Goal: Information Seeking & Learning: Learn about a topic

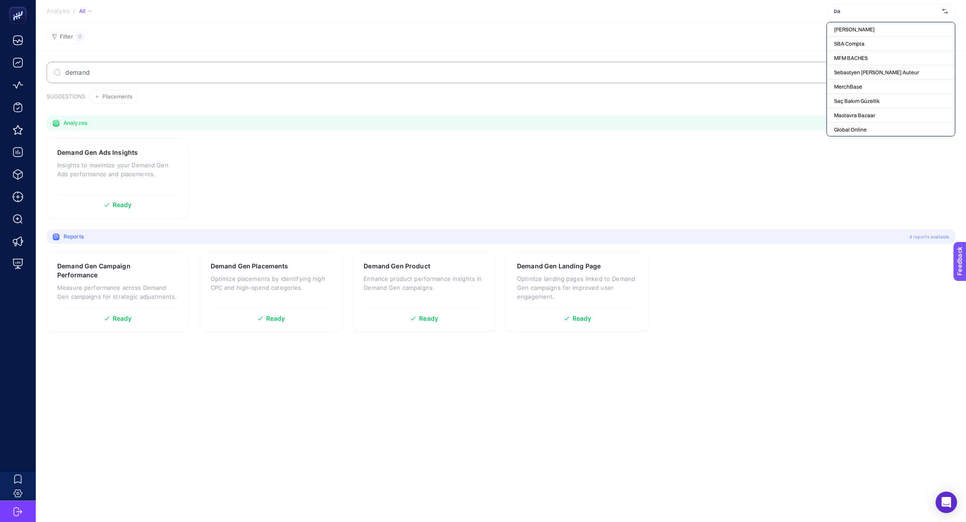
type input "b"
type input "d"
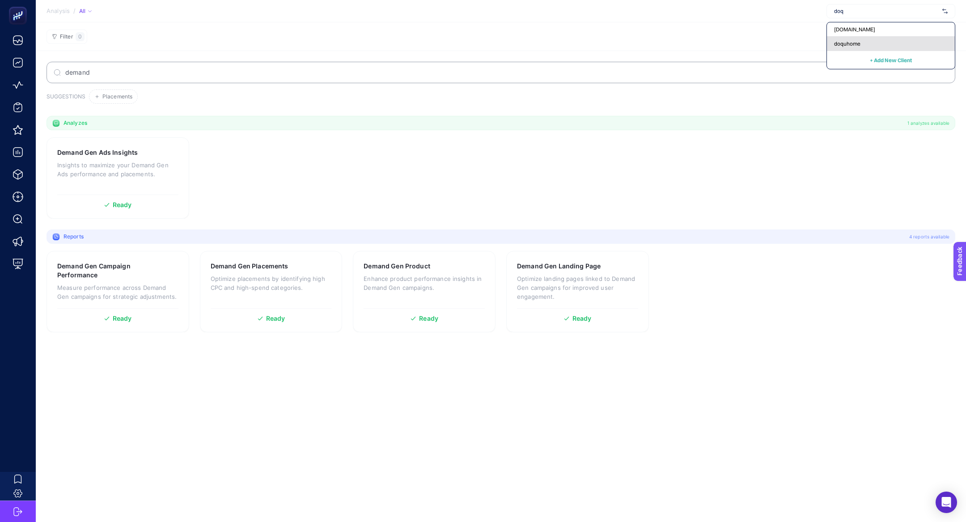
type input "doq"
click at [838, 45] on span "doquhome" at bounding box center [847, 43] width 26 height 7
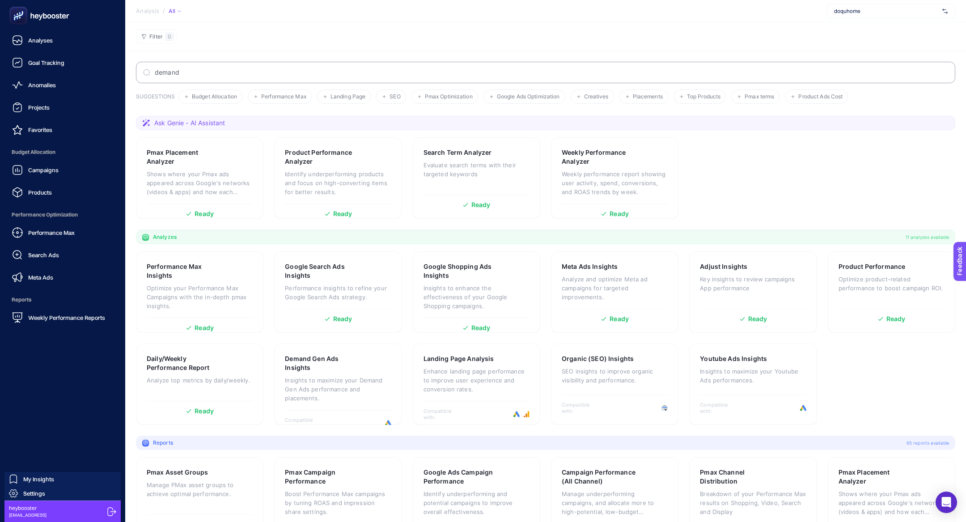
click at [55, 180] on div "Campaigns Products" at bounding box center [62, 181] width 111 height 40
click at [59, 169] on link "Campaigns" at bounding box center [62, 170] width 111 height 18
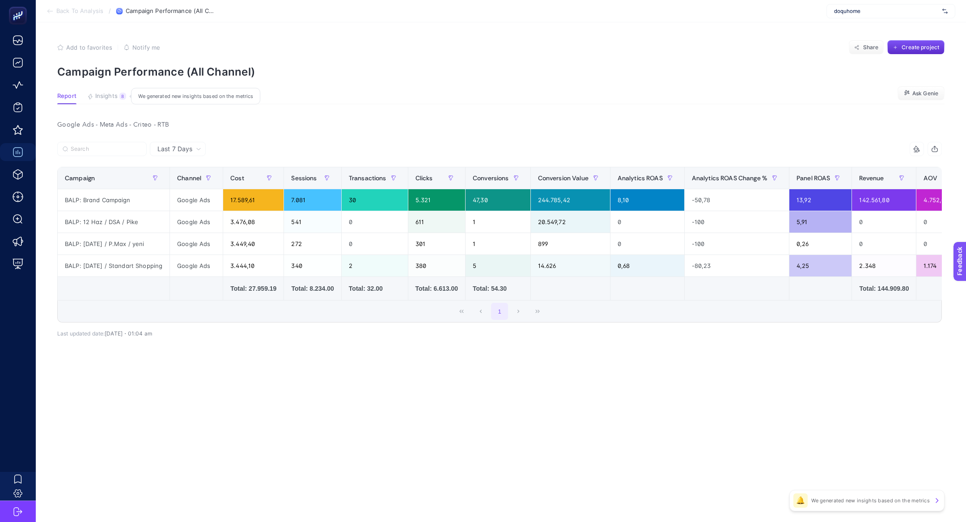
click at [115, 97] on span "Insights" at bounding box center [106, 96] width 22 height 7
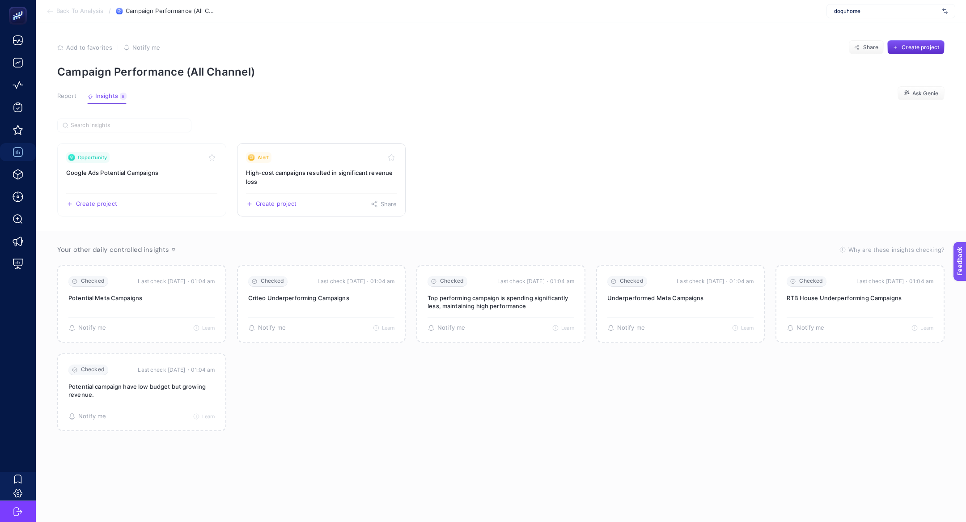
click at [287, 177] on h3 "High-cost campaigns resulted in significant revenue loss" at bounding box center [321, 177] width 151 height 18
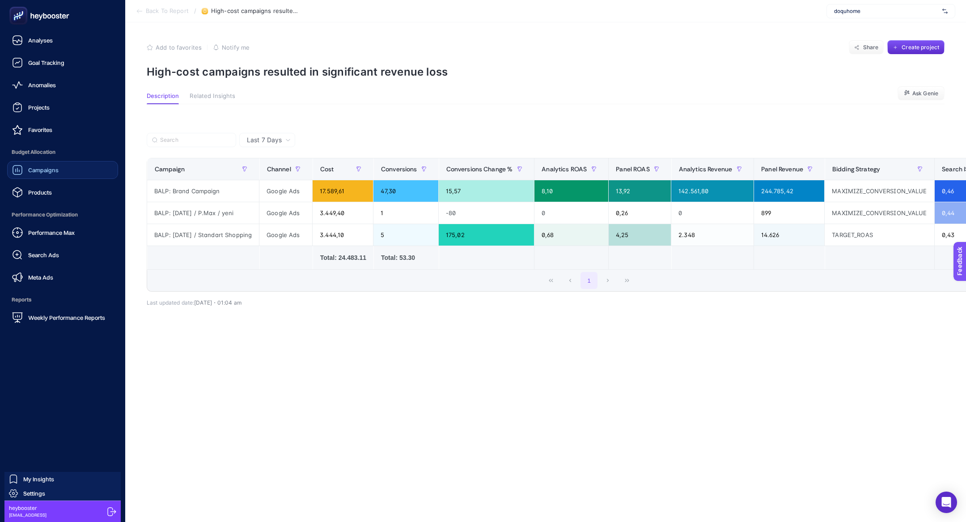
click at [81, 168] on link "Campaigns" at bounding box center [62, 170] width 111 height 18
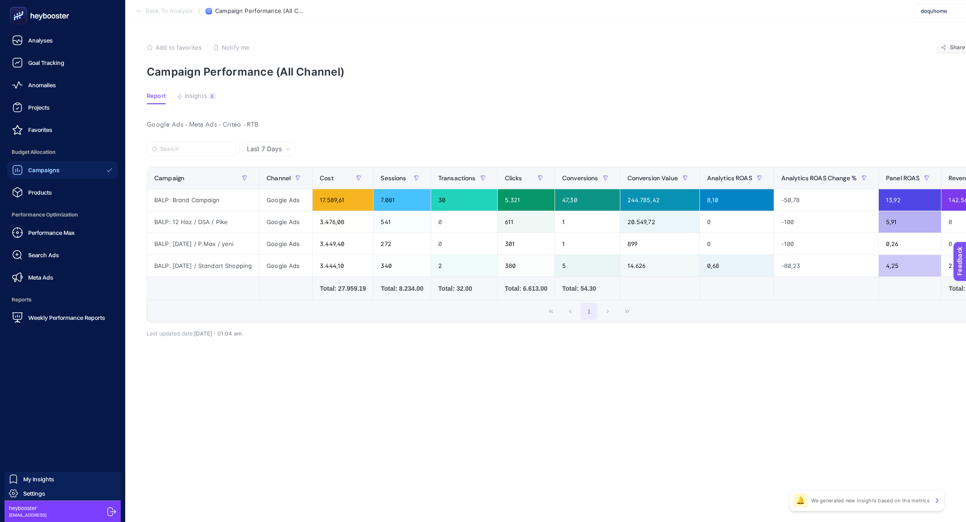
click at [19, 17] on rect at bounding box center [18, 15] width 15 height 15
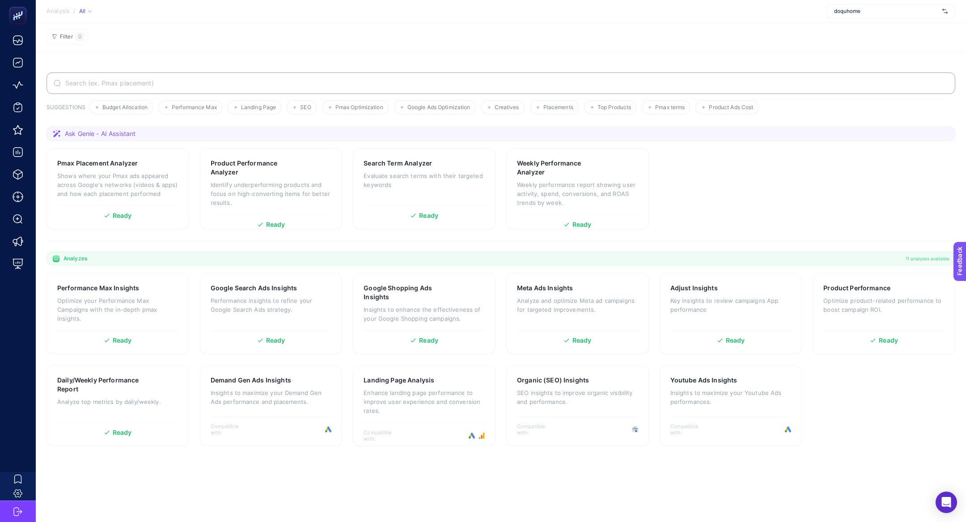
click at [279, 74] on label at bounding box center [500, 82] width 908 height 21
click at [279, 80] on input "Search" at bounding box center [505, 83] width 884 height 7
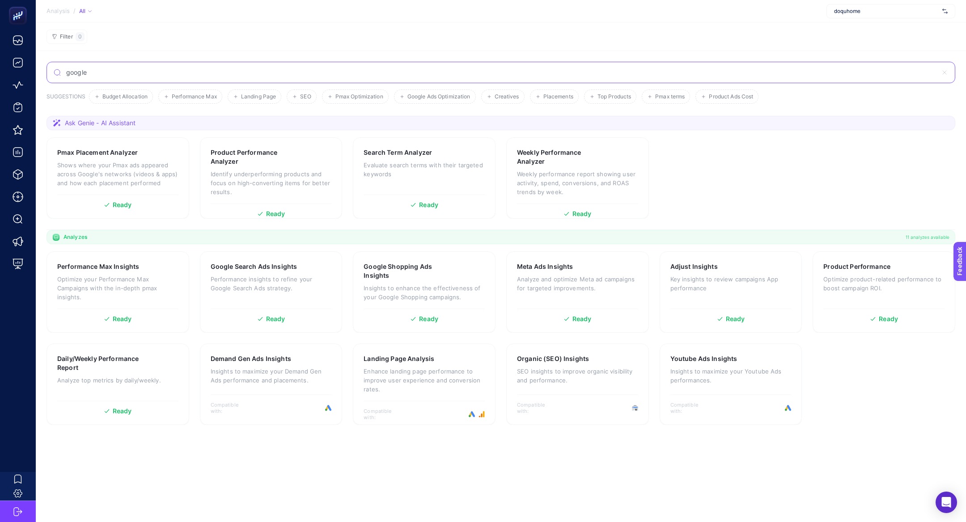
type input "google"
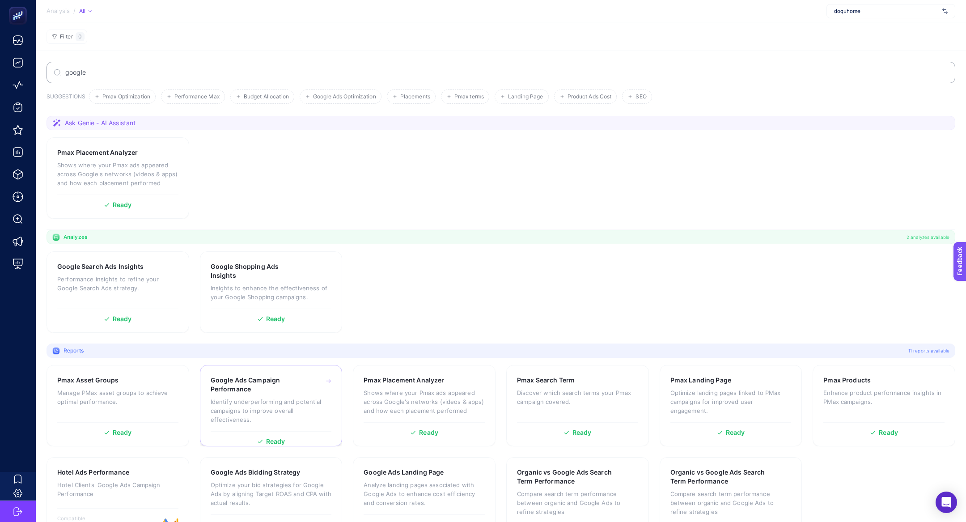
click at [279, 391] on h3 "Google Ads Campaign Performance" at bounding box center [257, 385] width 93 height 18
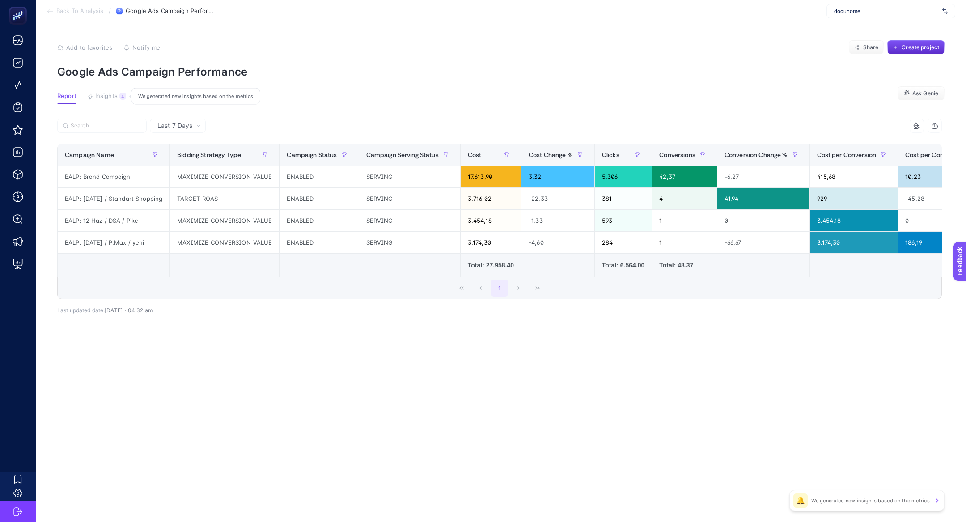
click at [109, 96] on span "Insights" at bounding box center [106, 96] width 22 height 7
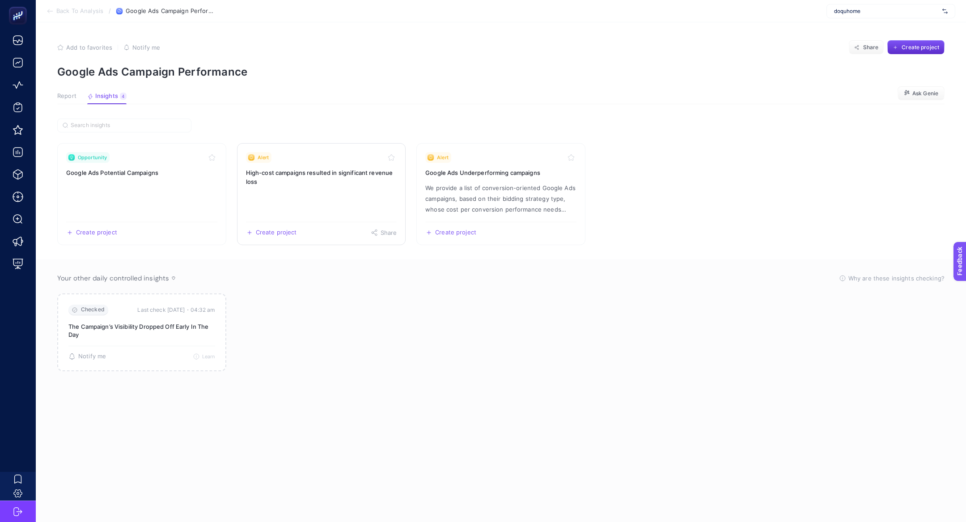
click at [301, 171] on h3 "High-cost campaigns resulted in significant revenue loss" at bounding box center [321, 177] width 151 height 18
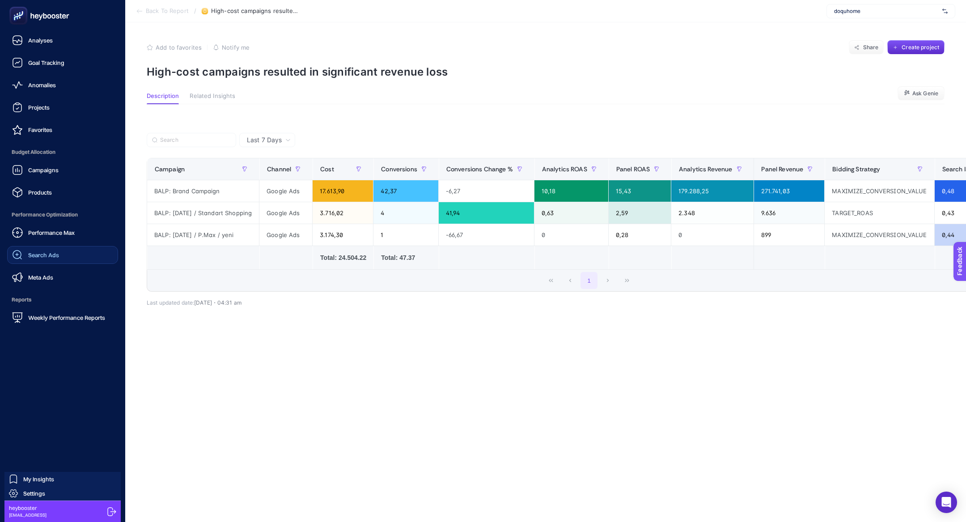
click at [35, 251] on span "Search Ads" at bounding box center [43, 254] width 31 height 7
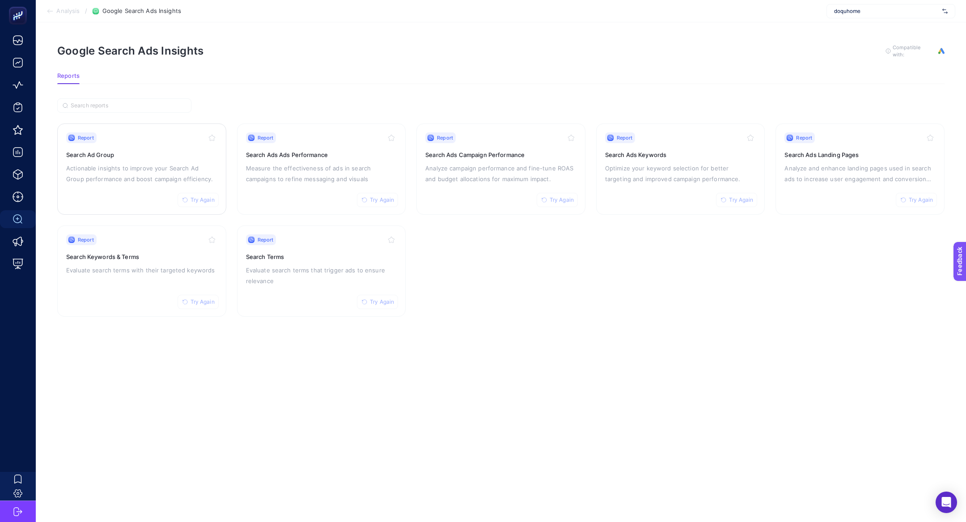
click at [77, 191] on div "Report Try Again Search Ad Group Actionable insights to improve your Search Ad …" at bounding box center [141, 168] width 151 height 73
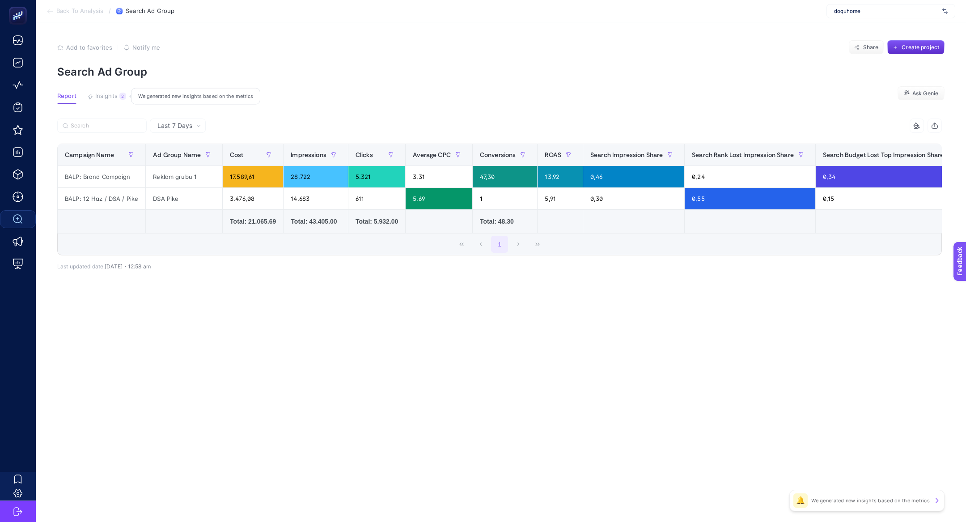
click at [101, 101] on button "Insights 2 We generated new insights based on the metrics" at bounding box center [106, 99] width 39 height 12
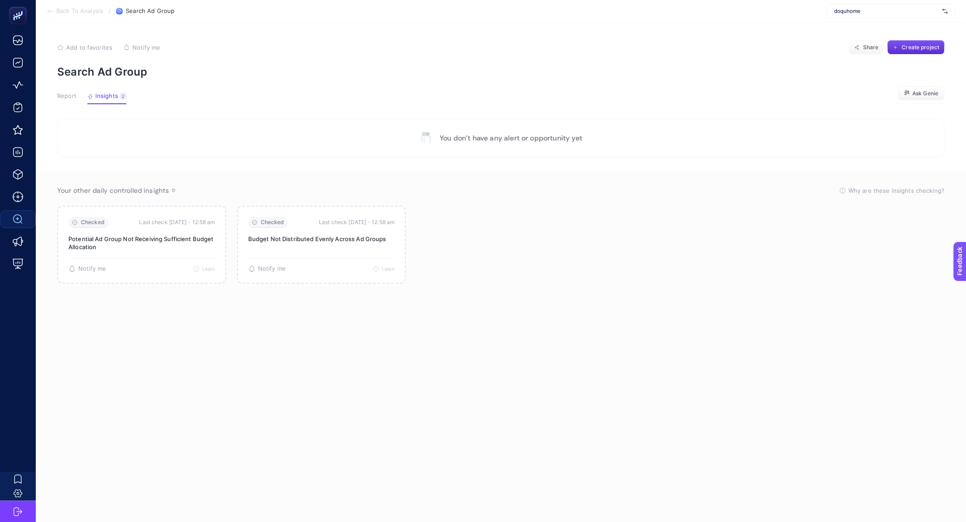
click at [87, 100] on button "Report" at bounding box center [106, 99] width 39 height 12
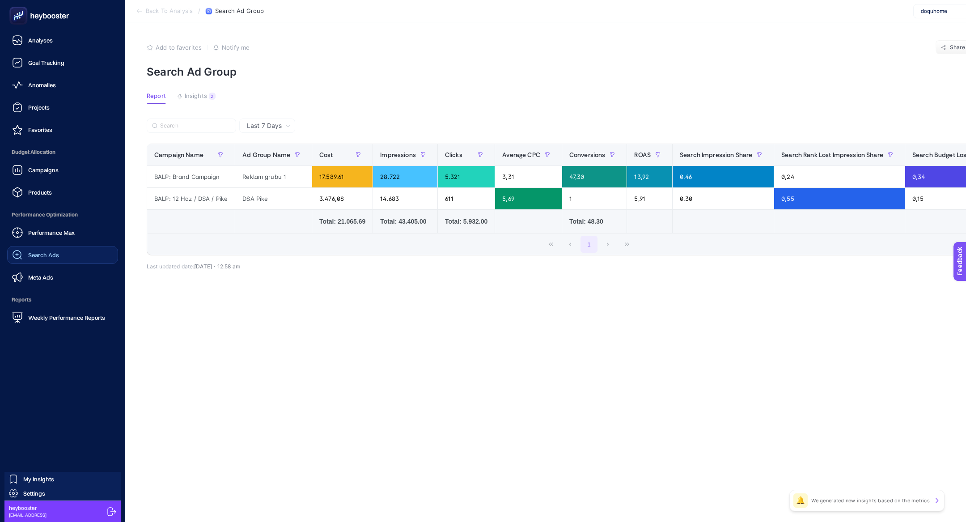
click at [32, 260] on link "Search Ads" at bounding box center [62, 255] width 111 height 18
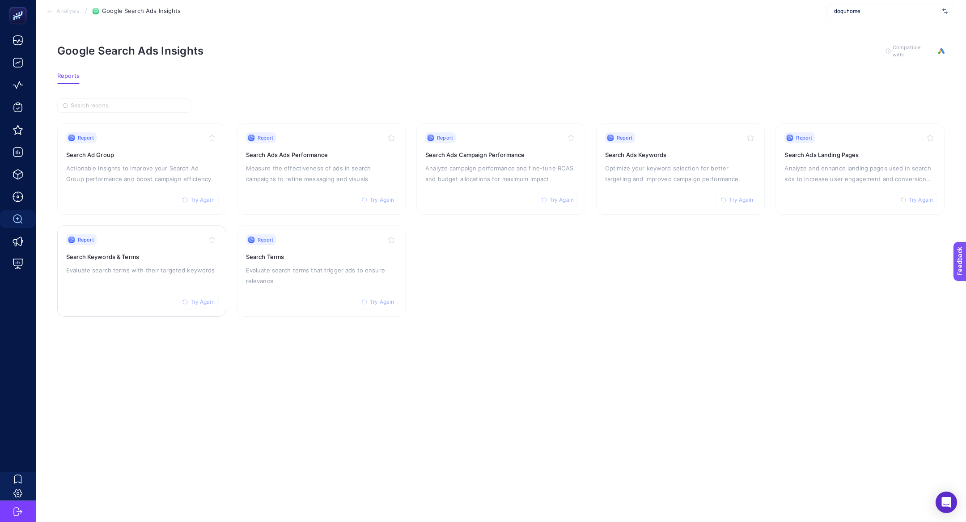
click at [156, 265] on p "Evaluate search terms with their targeted keywords" at bounding box center [141, 270] width 151 height 11
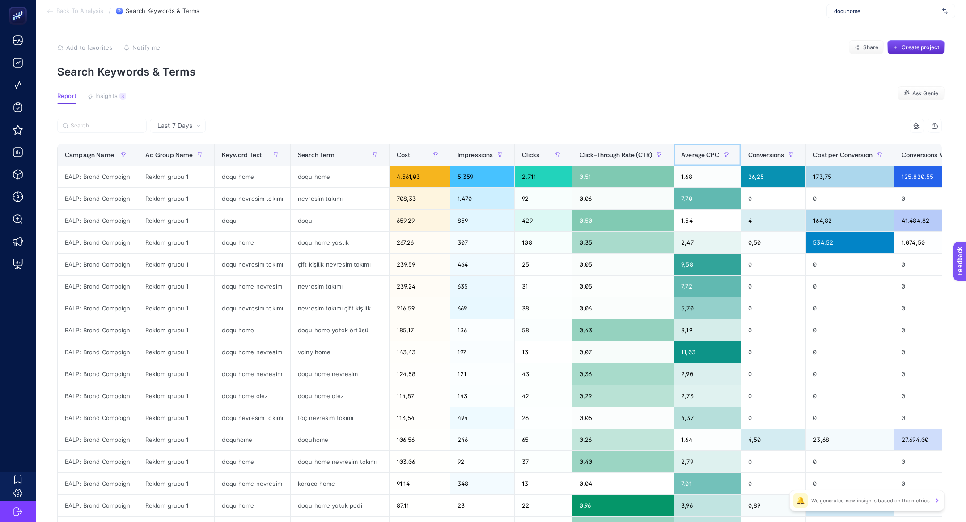
click at [692, 158] on div "Average CPC" at bounding box center [707, 155] width 52 height 14
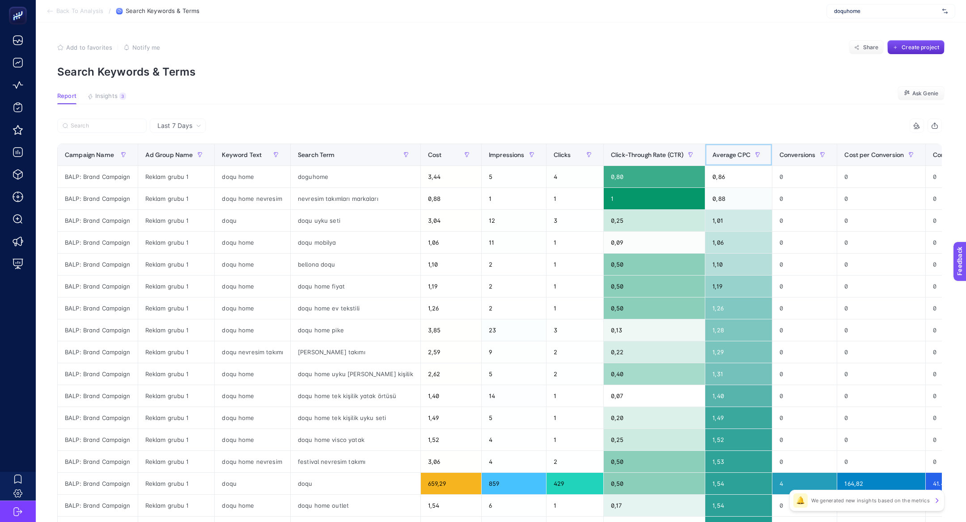
click at [712, 161] on div "Average CPC" at bounding box center [738, 155] width 52 height 14
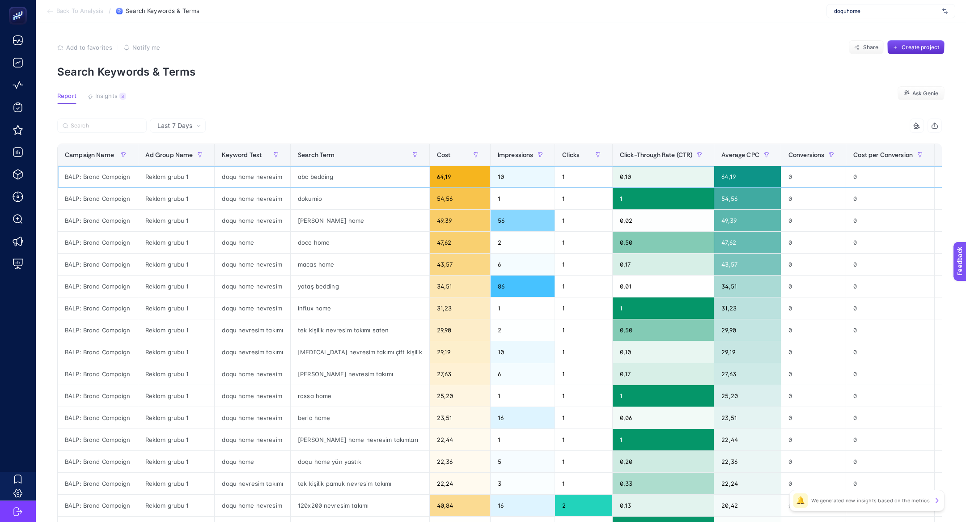
click at [308, 167] on div "abc bedding" at bounding box center [360, 176] width 139 height 21
click at [112, 99] on span "Insights" at bounding box center [106, 96] width 22 height 7
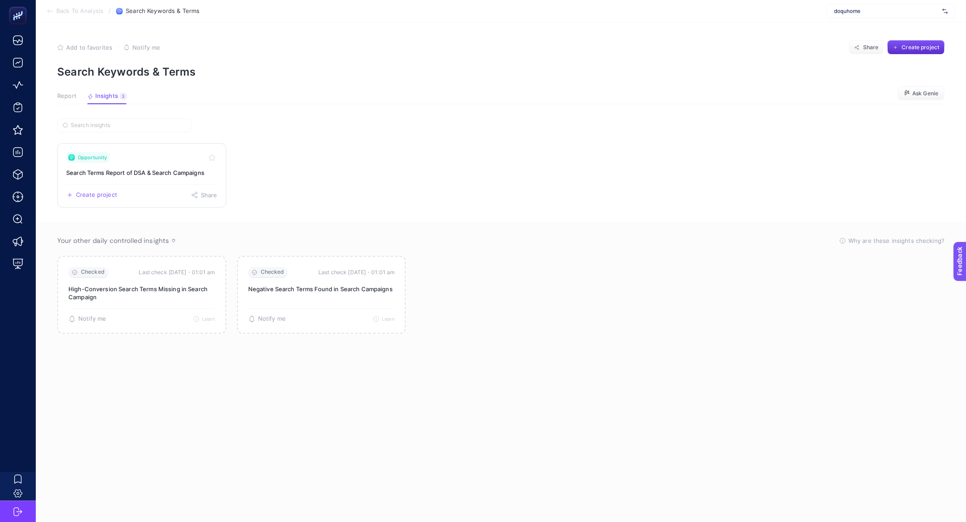
click at [168, 182] on link "Opportunity Search Terms Report of DSA & Search Campaigns Create project Share" at bounding box center [141, 175] width 169 height 64
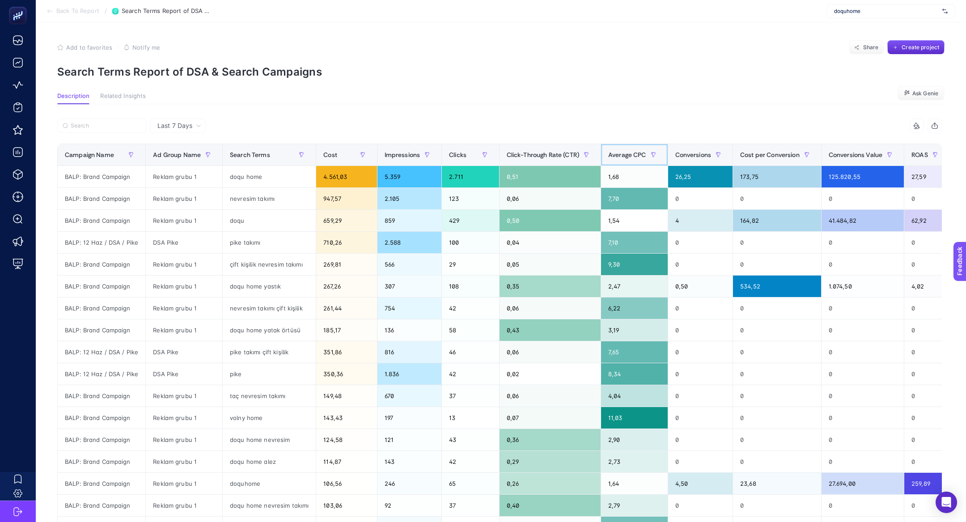
click at [635, 149] on div "Average CPC" at bounding box center [634, 155] width 52 height 14
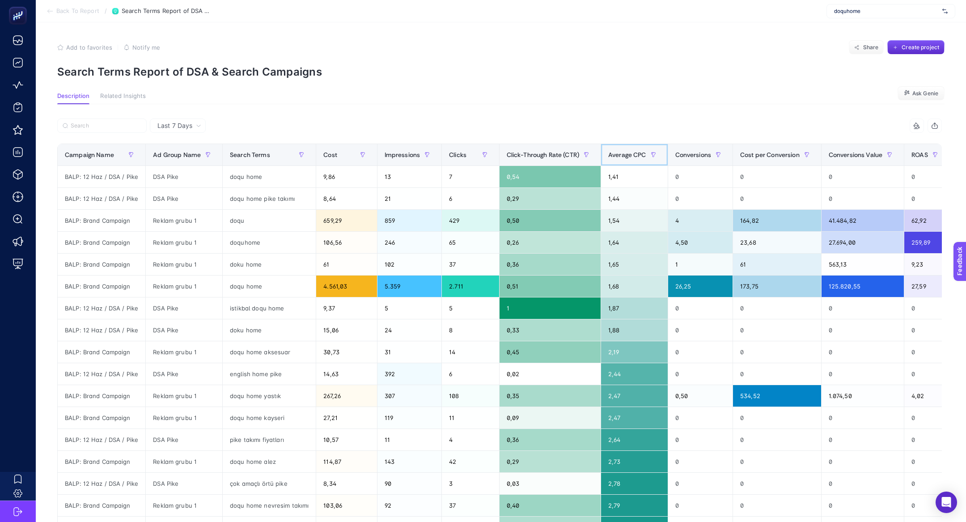
click at [635, 149] on div "Average CPC" at bounding box center [634, 155] width 52 height 14
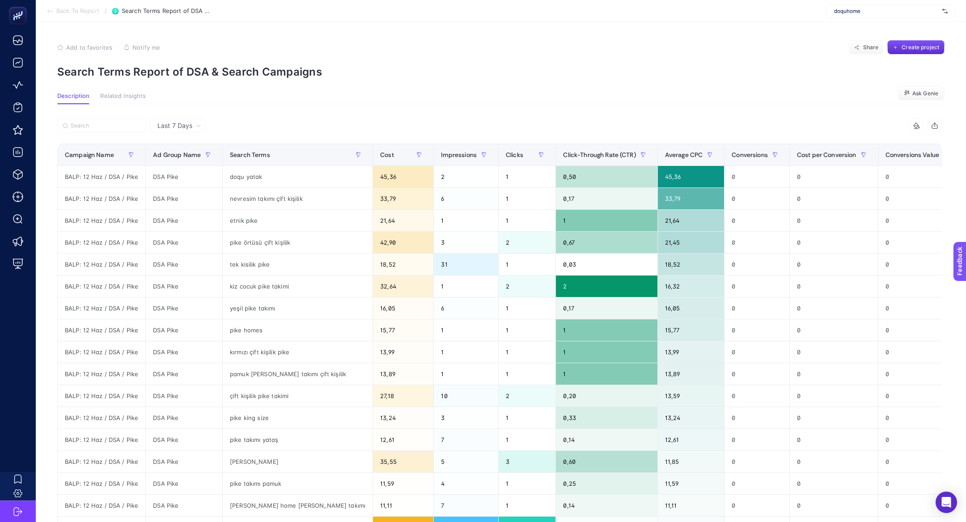
click at [55, 9] on li "Back To Report" at bounding box center [72, 11] width 53 height 7
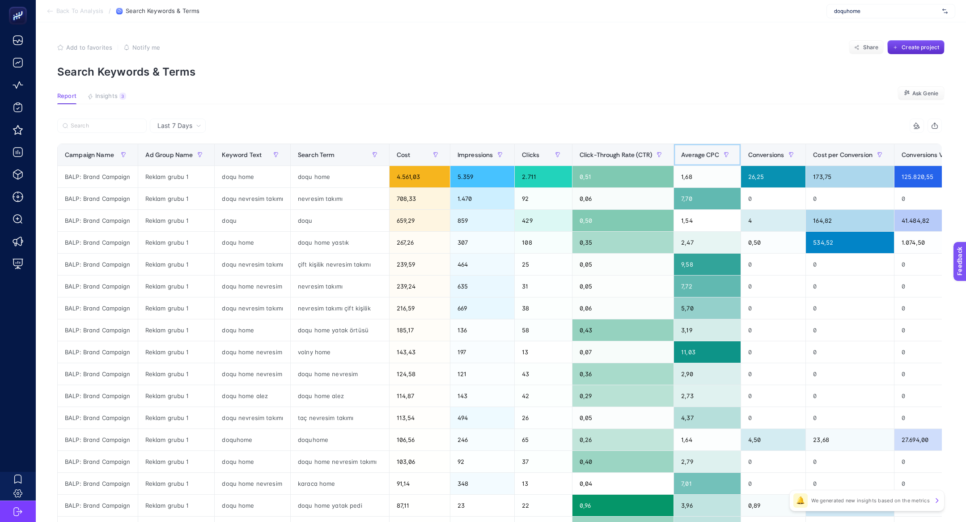
click at [688, 161] on div "Average CPC" at bounding box center [707, 155] width 52 height 14
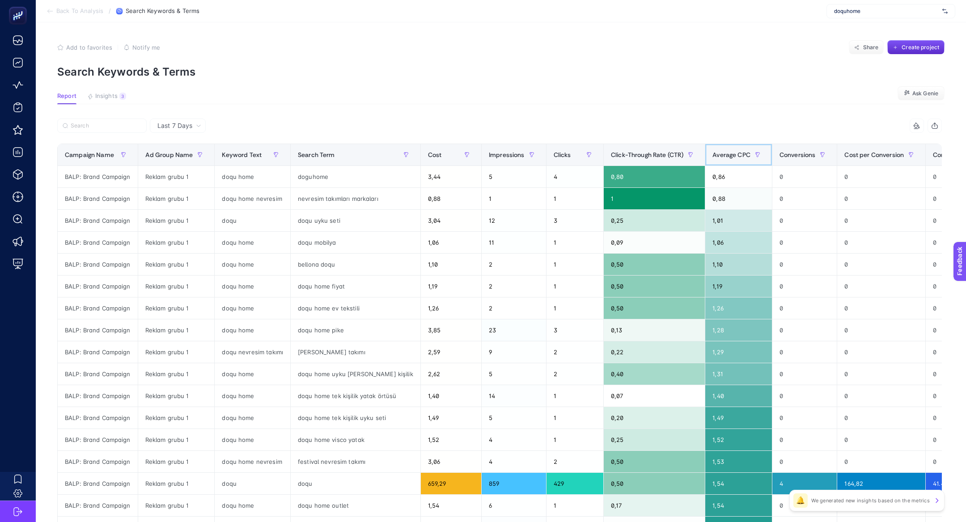
click at [705, 161] on th "Average CPC" at bounding box center [738, 155] width 67 height 22
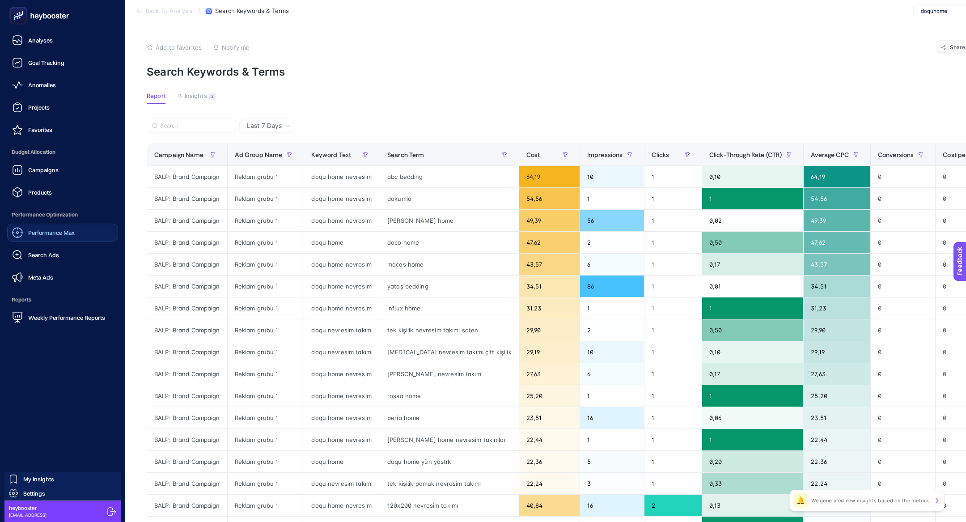
click at [50, 236] on div "Performance Max" at bounding box center [43, 232] width 63 height 11
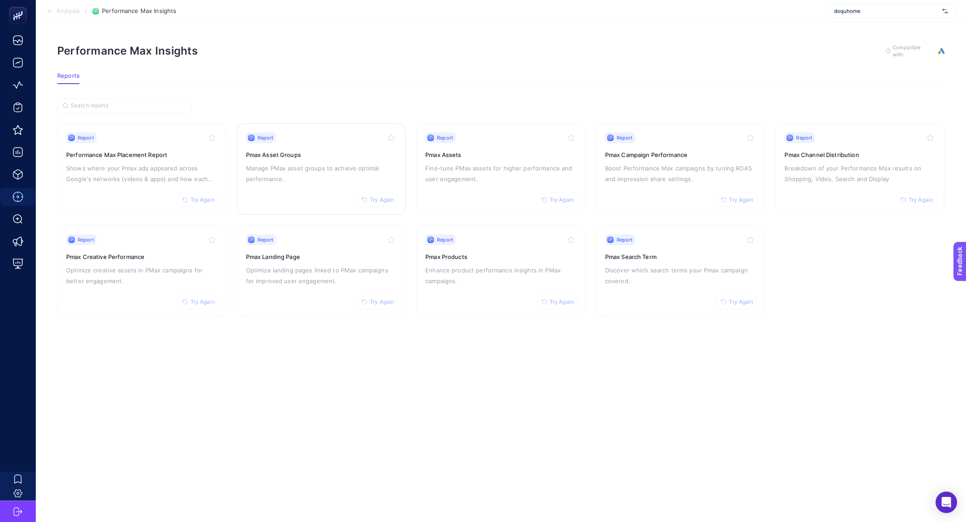
click at [360, 150] on h3 "Pmax Asset Groups" at bounding box center [321, 154] width 151 height 9
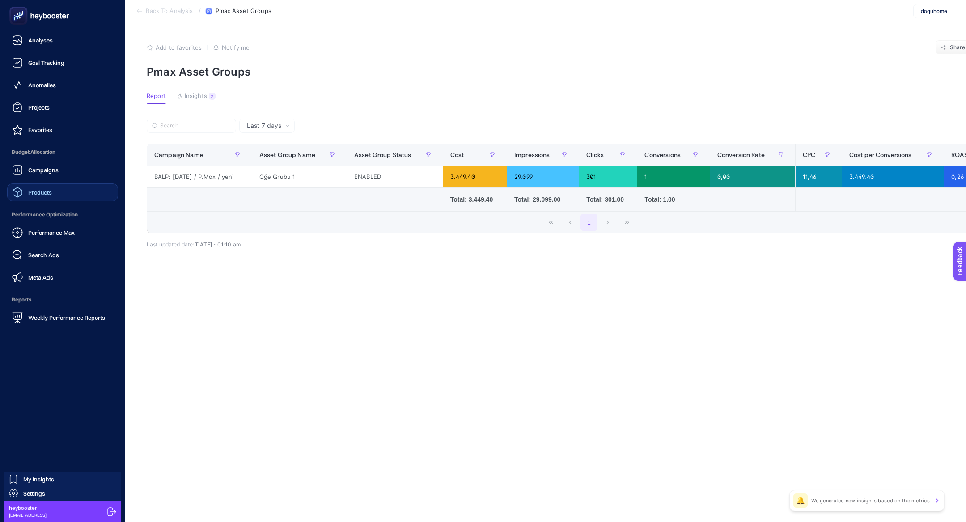
click at [51, 193] on span "Products" at bounding box center [40, 192] width 24 height 7
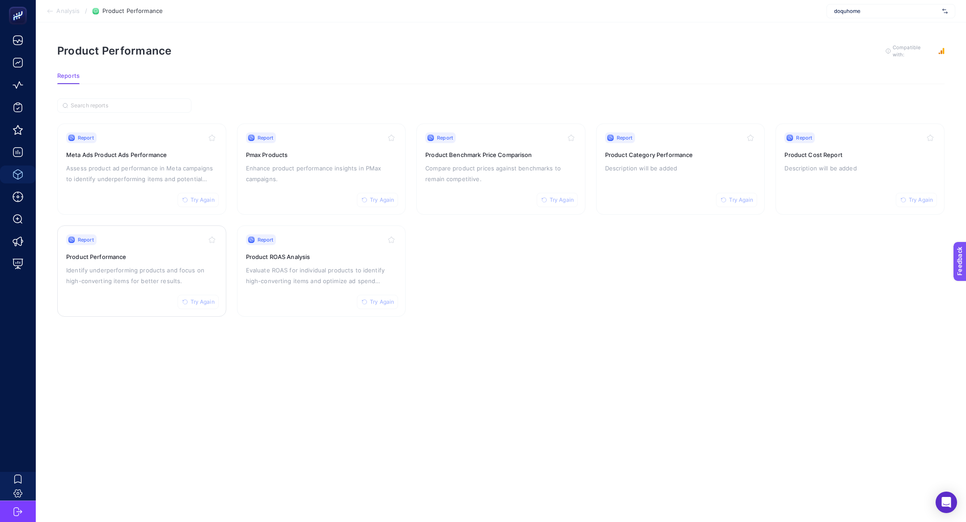
click at [126, 261] on div "Report Try Again Product Performance Identify underperforming products and focu…" at bounding box center [141, 270] width 151 height 73
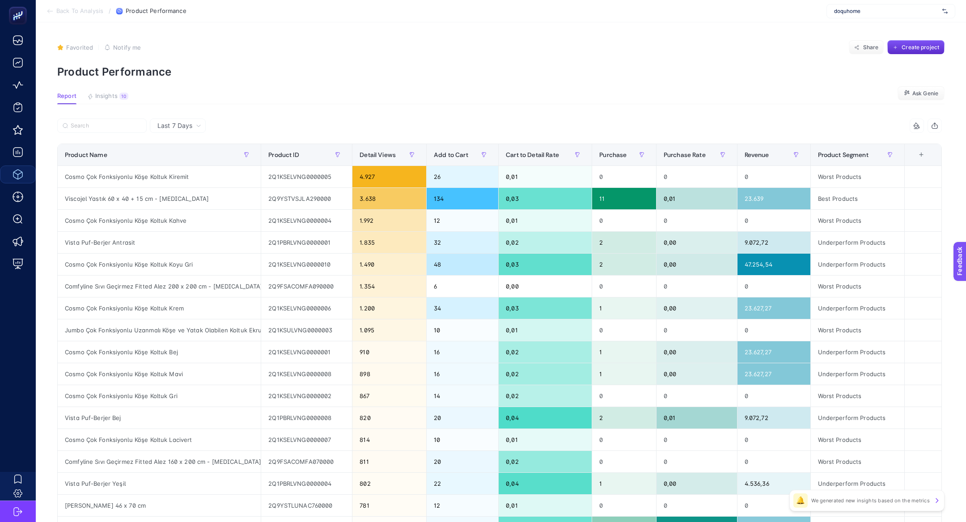
click at [108, 83] on article "Favorited true Notify me Share Create project Product Performance Report Insigh…" at bounding box center [501, 371] width 930 height 699
click at [116, 97] on span "Insights" at bounding box center [106, 96] width 22 height 7
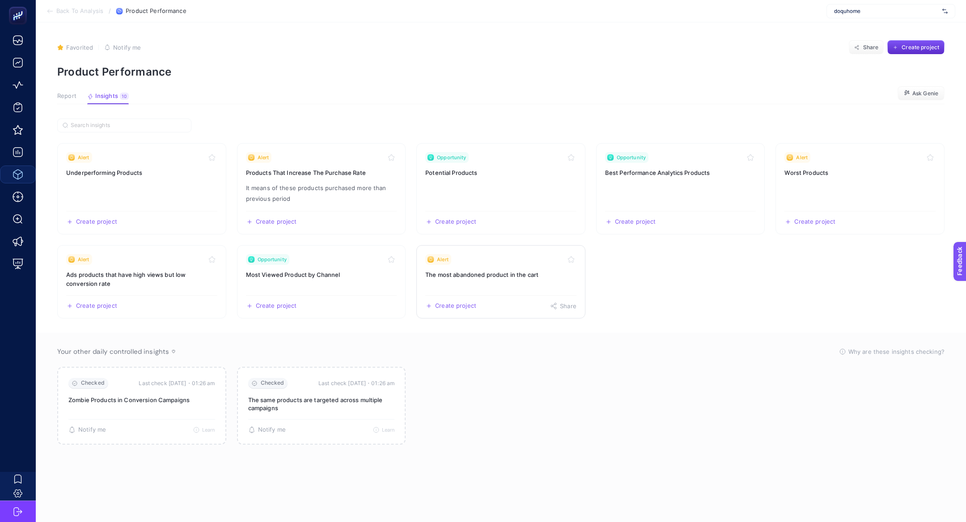
click at [439, 273] on h3 "The most abandoned product in the cart" at bounding box center [500, 274] width 151 height 9
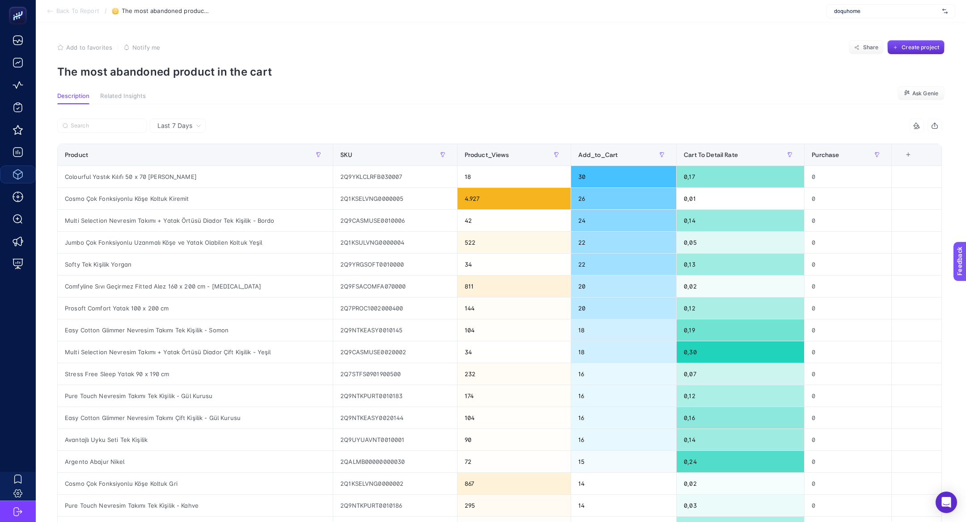
click at [51, 17] on section "Back To Report / The most abandoned product in the cart doquhome" at bounding box center [501, 11] width 930 height 22
click at [46, 9] on icon at bounding box center [49, 11] width 7 height 7
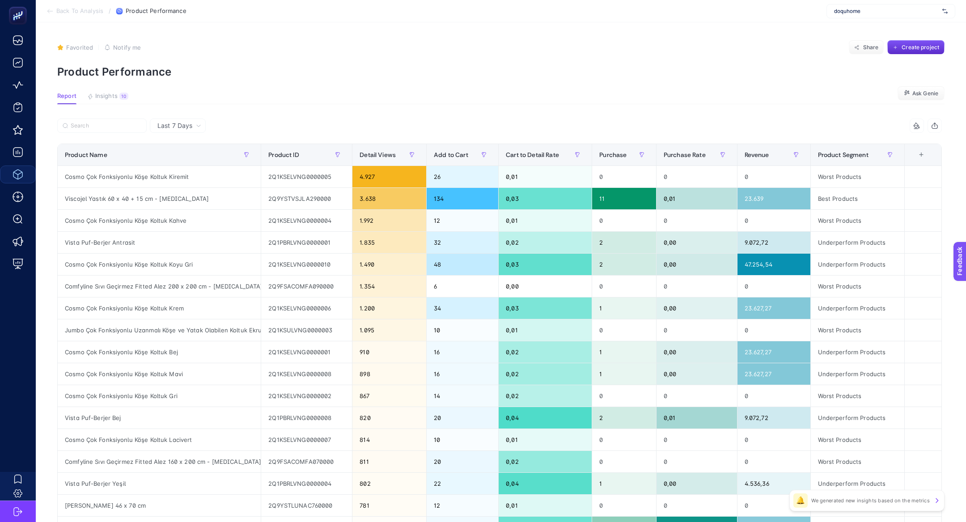
click at [98, 88] on article "Favorited true Notify me Share Create project Product Performance Report Insigh…" at bounding box center [501, 371] width 930 height 699
click at [100, 93] on span "Insights" at bounding box center [106, 96] width 22 height 7
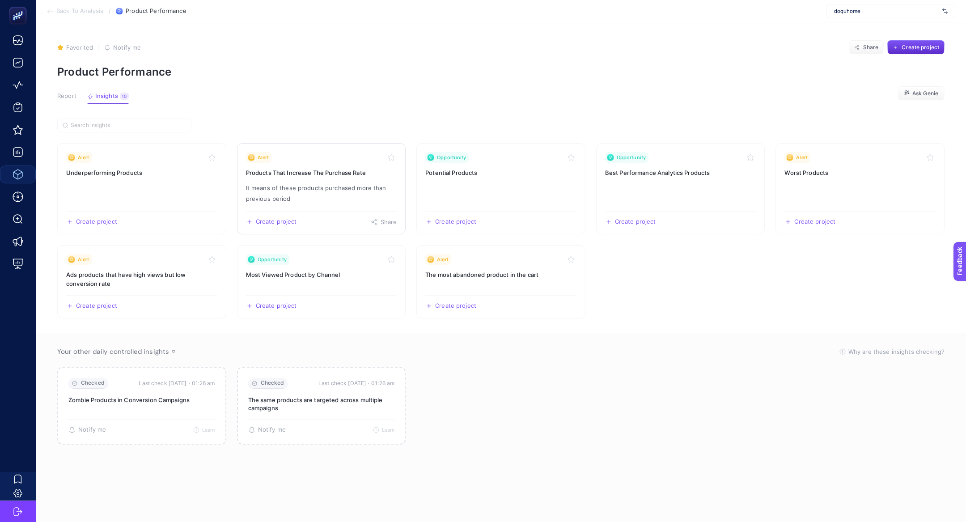
click at [308, 194] on p "It means of these products purchased more than previous period" at bounding box center [321, 192] width 151 height 21
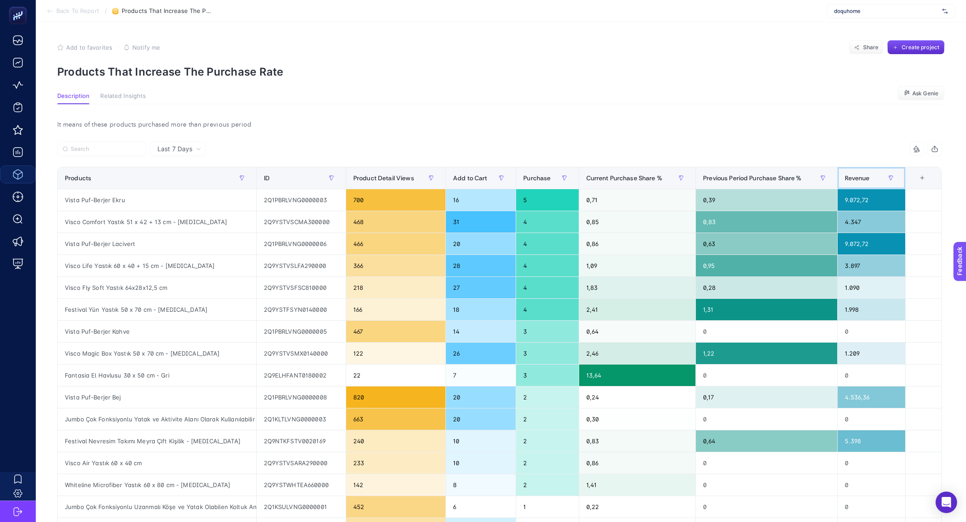
click at [851, 176] on span "Revenue" at bounding box center [856, 177] width 25 height 7
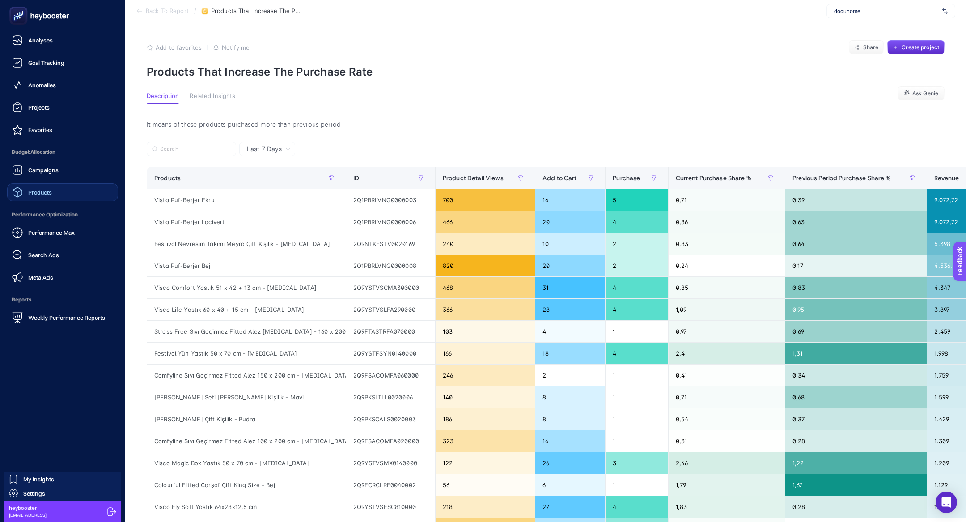
click at [66, 190] on link "Products" at bounding box center [62, 192] width 111 height 18
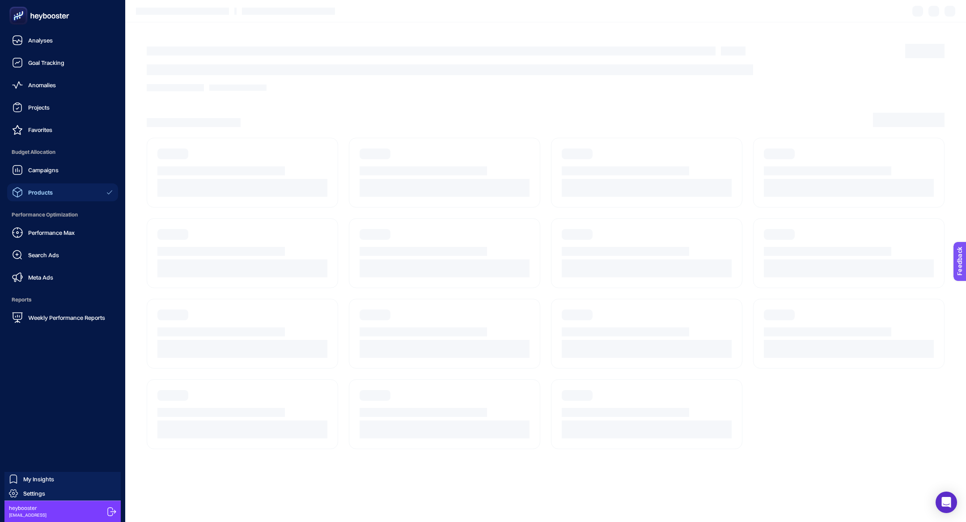
click at [66, 190] on link "Products" at bounding box center [62, 192] width 111 height 18
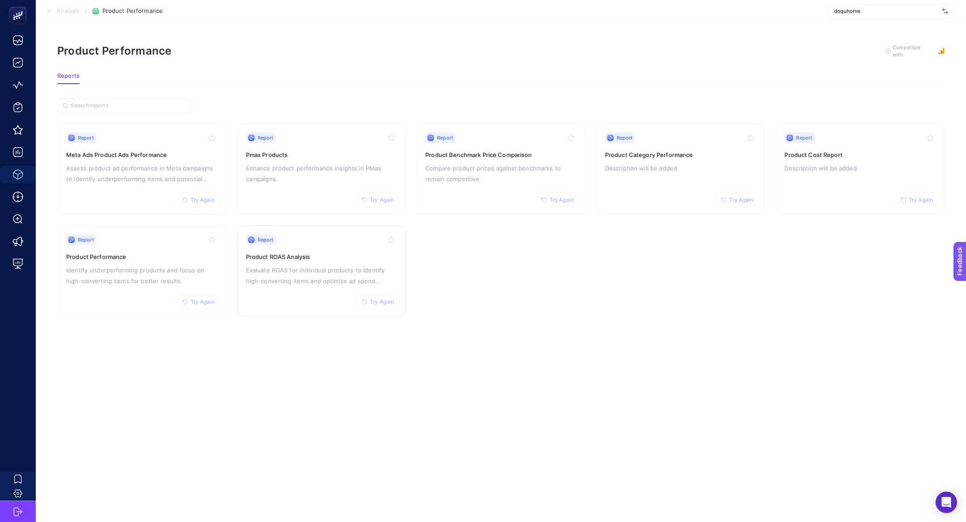
click at [286, 260] on div "Report Try Again Product ROAS Analysis Evaluate ROAS for individual products to…" at bounding box center [321, 270] width 151 height 73
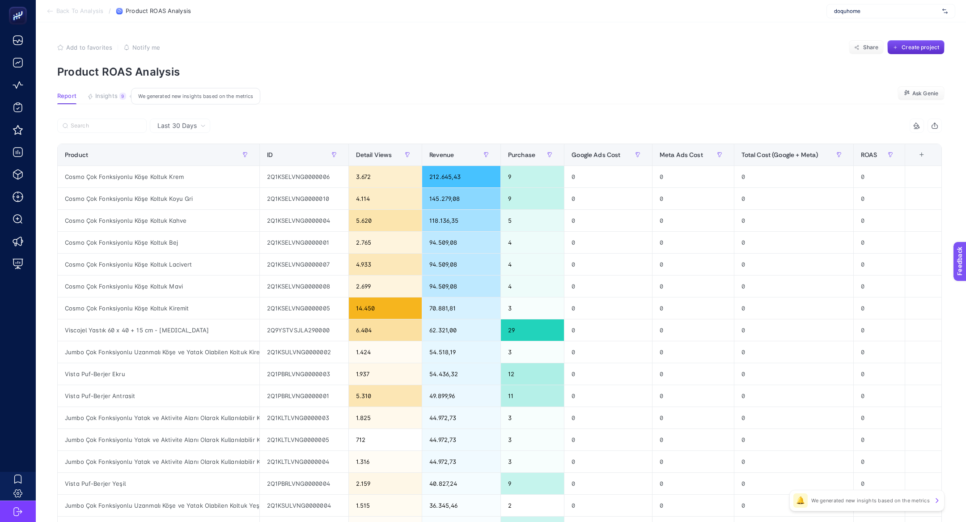
click at [102, 97] on span "Insights" at bounding box center [106, 96] width 22 height 7
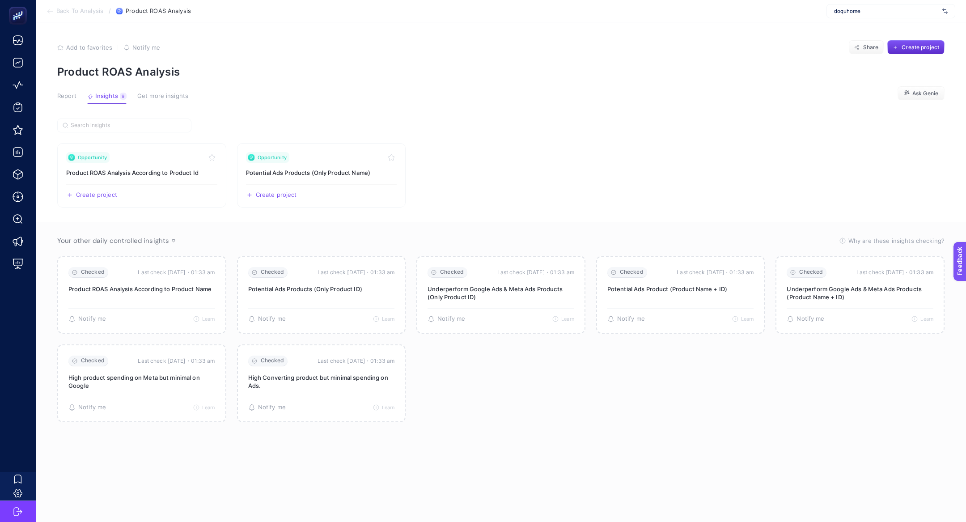
click at [78, 93] on div "Report Insights 9 We generated new insights based on the metrics Get more insig…" at bounding box center [122, 99] width 131 height 12
click at [169, 176] on h3 "Product ROAS Analysis According to Product Id" at bounding box center [141, 172] width 151 height 9
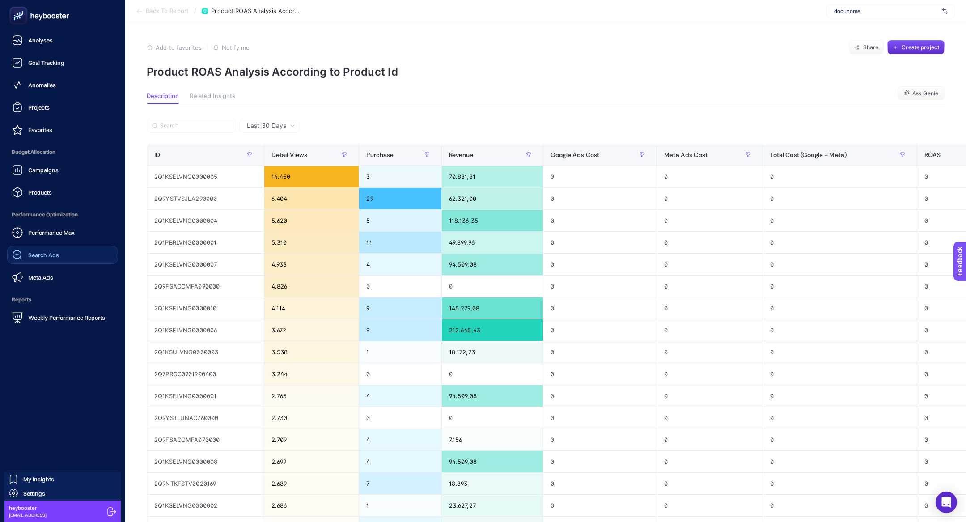
click at [42, 246] on link "Search Ads" at bounding box center [62, 255] width 111 height 18
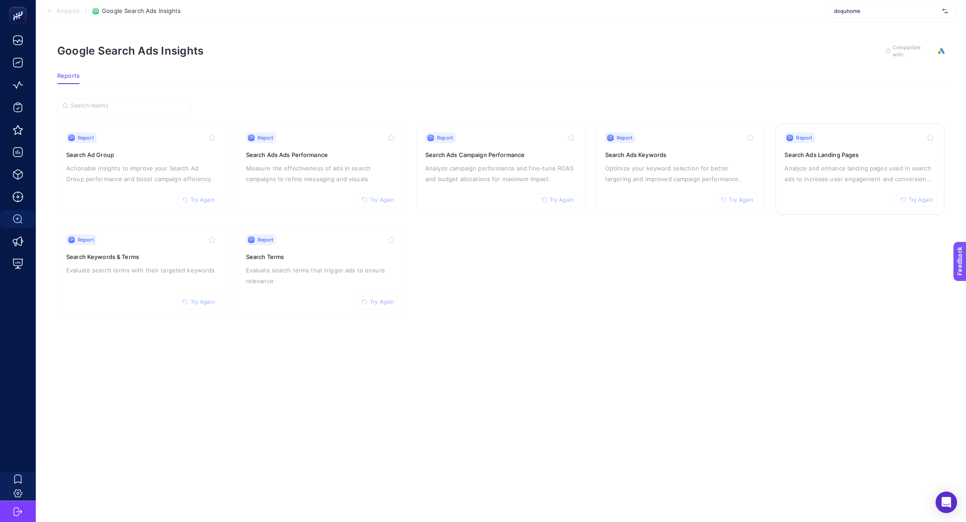
click at [843, 185] on div "Report Try Again Search Ads Landing Pages Analyze and enhance landing pages use…" at bounding box center [859, 168] width 151 height 73
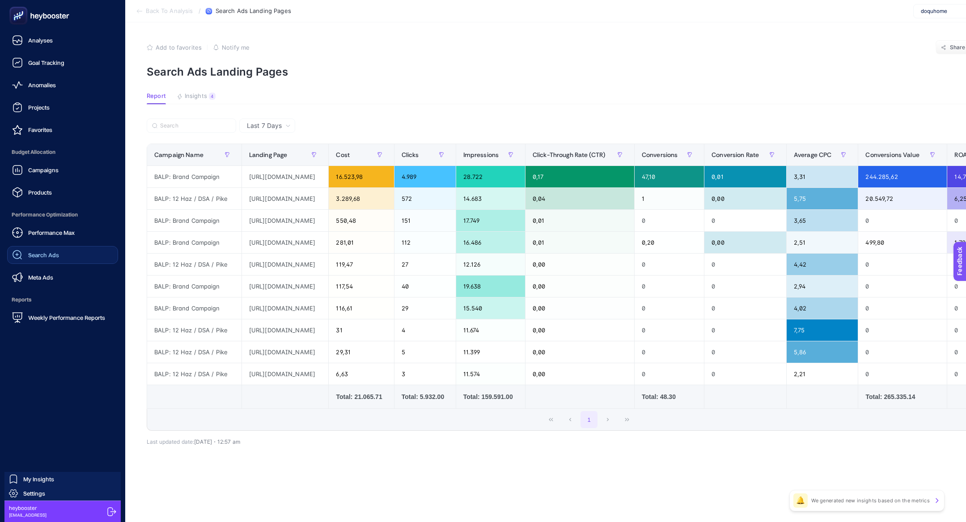
click at [59, 249] on link "Search Ads" at bounding box center [62, 255] width 111 height 18
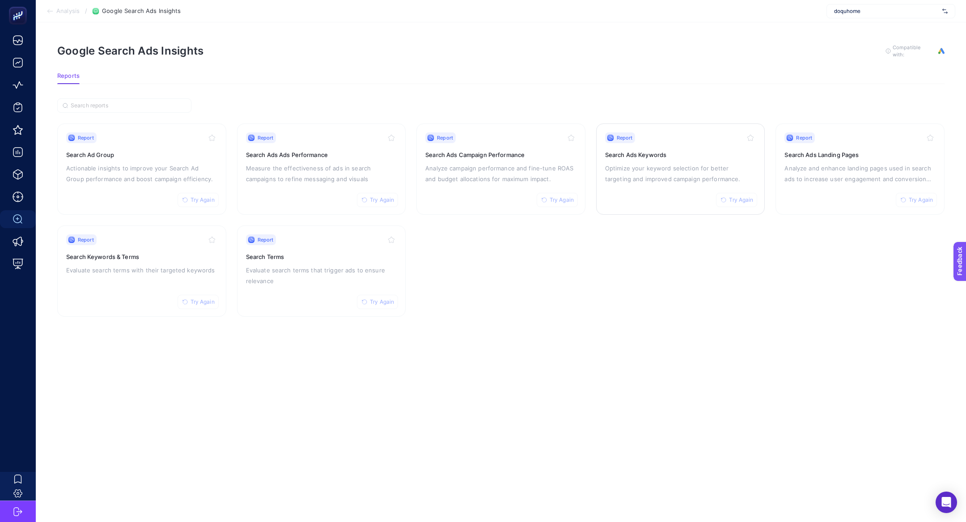
click at [704, 180] on p "Optimize your keyword selection for better targeting and improved campaign perf…" at bounding box center [680, 173] width 151 height 21
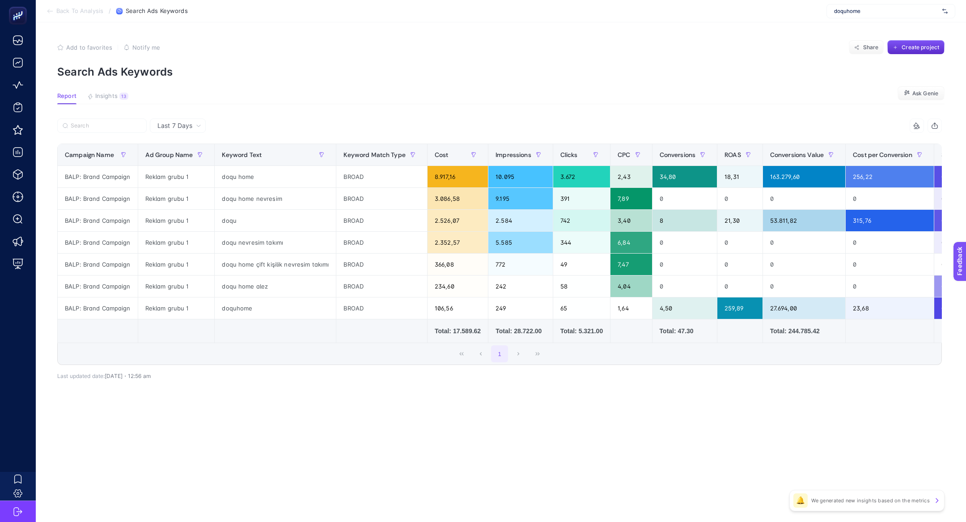
click at [116, 83] on article "Add to favorites false Notify me Share Create project Search Ads Keywords Repor…" at bounding box center [501, 271] width 930 height 499
click at [119, 92] on article "Add to favorites false Notify me Share Create project Search Ads Keywords Repor…" at bounding box center [501, 271] width 930 height 499
click at [120, 93] on div "13" at bounding box center [123, 96] width 9 height 7
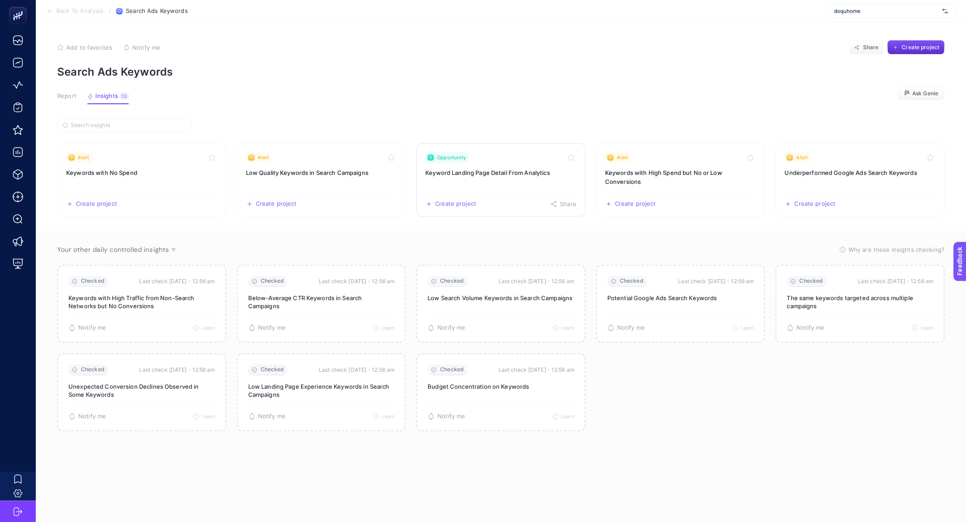
click at [515, 173] on h3 "Keyword Landing Page Detail From Analytics" at bounding box center [500, 172] width 151 height 9
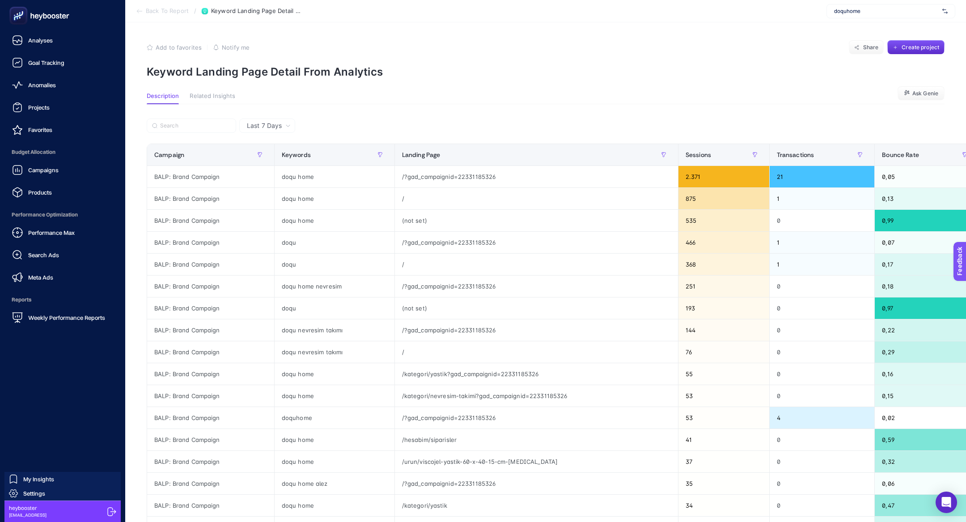
click at [58, 246] on link "Search Ads" at bounding box center [62, 255] width 111 height 18
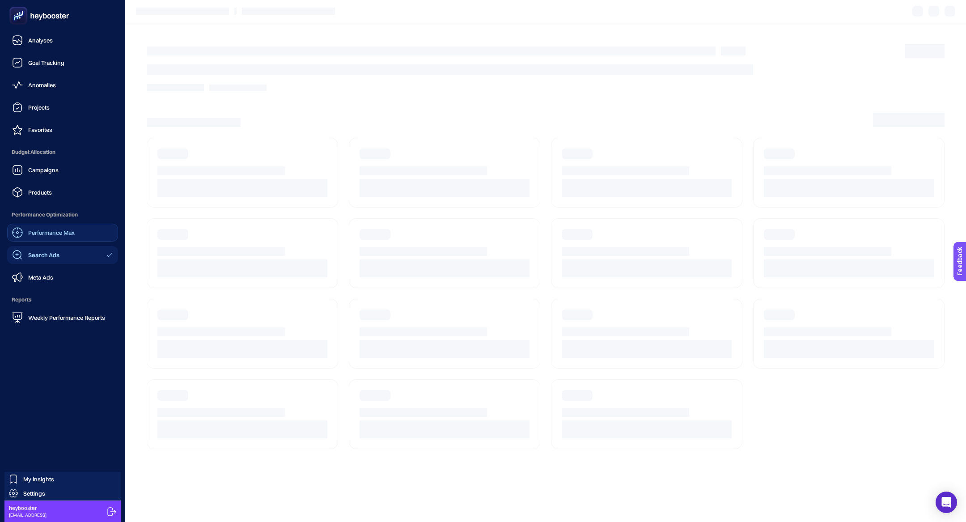
click at [55, 225] on link "Performance Max" at bounding box center [62, 233] width 111 height 18
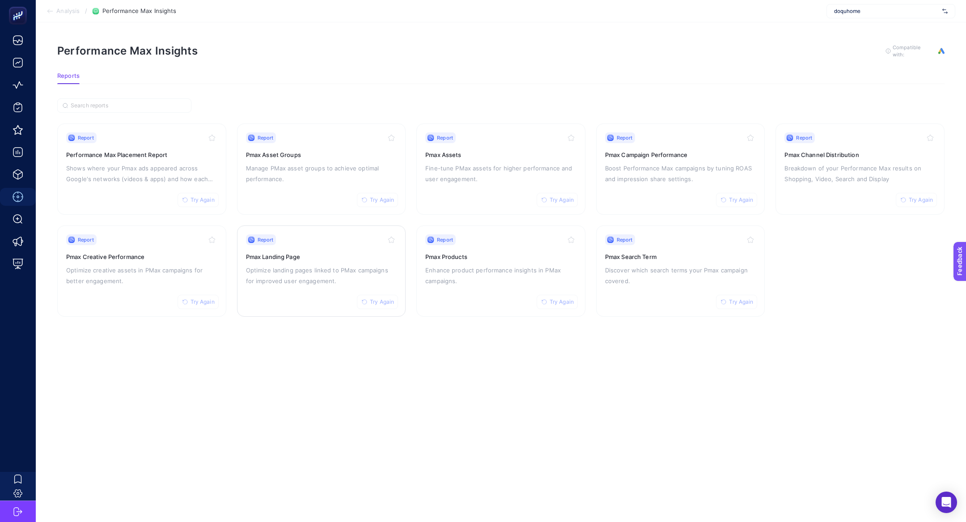
click at [346, 280] on p "Optimize landing pages linked to PMax campaigns for improved user engagement." at bounding box center [321, 275] width 151 height 21
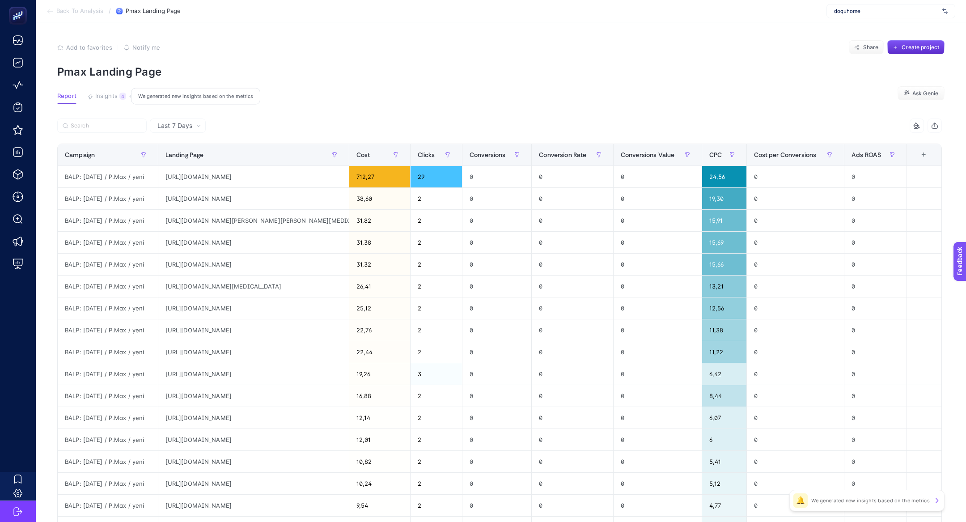
click at [114, 99] on span "Insights" at bounding box center [106, 96] width 22 height 7
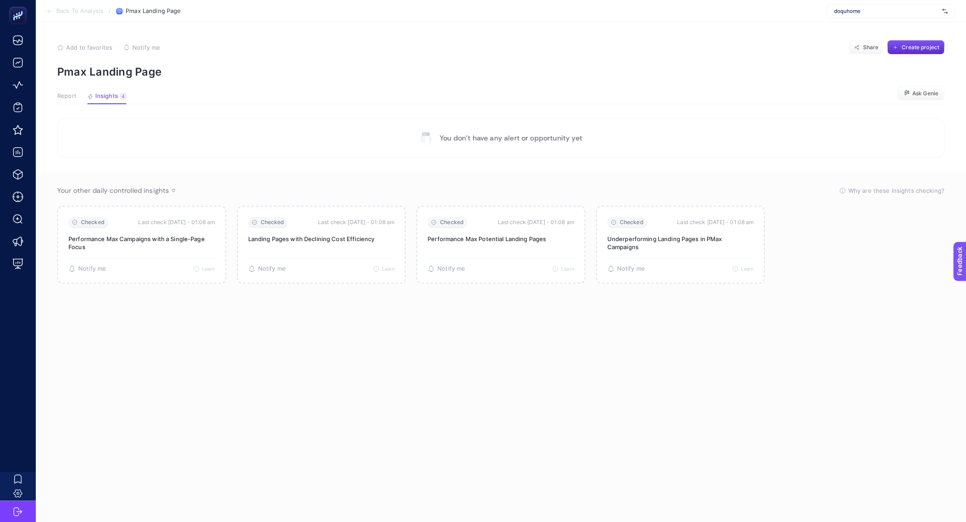
click at [59, 96] on span "Report" at bounding box center [66, 96] width 19 height 7
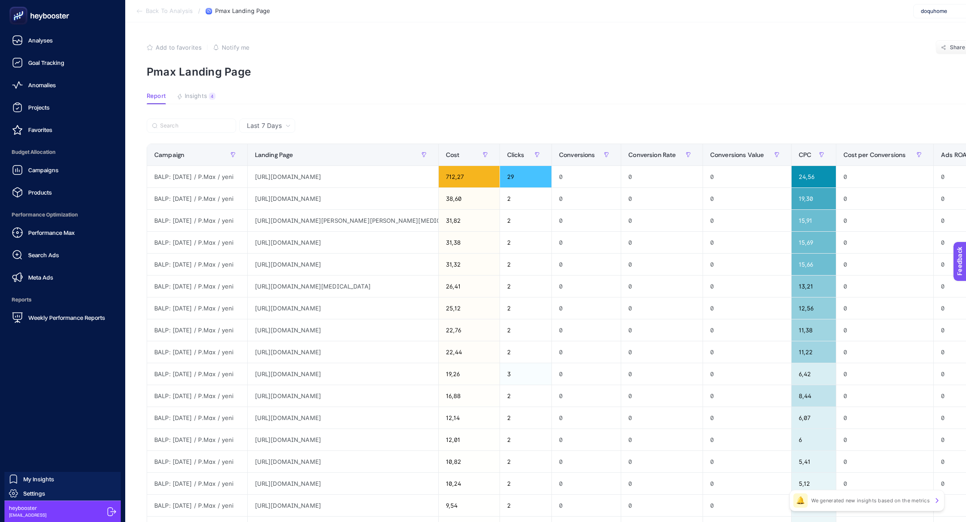
click at [56, 256] on span "Search Ads" at bounding box center [43, 254] width 31 height 7
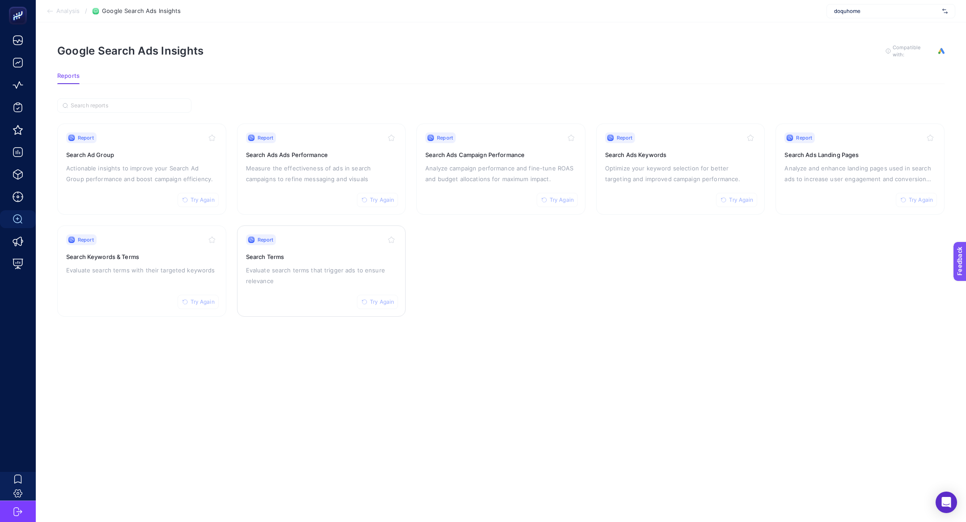
click at [298, 266] on p "Evaluate search terms that trigger ads to ensure relevance" at bounding box center [321, 275] width 151 height 21
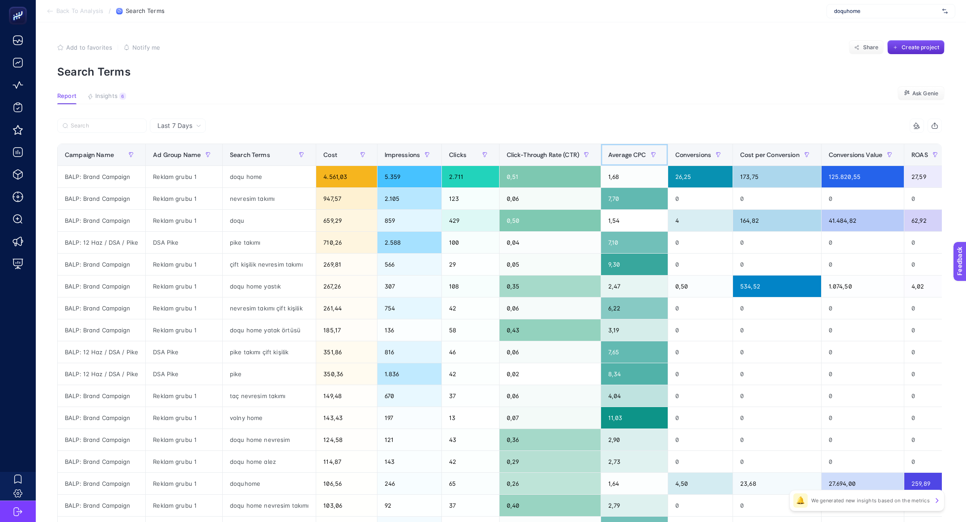
click at [631, 155] on span "Average CPC" at bounding box center [627, 154] width 38 height 7
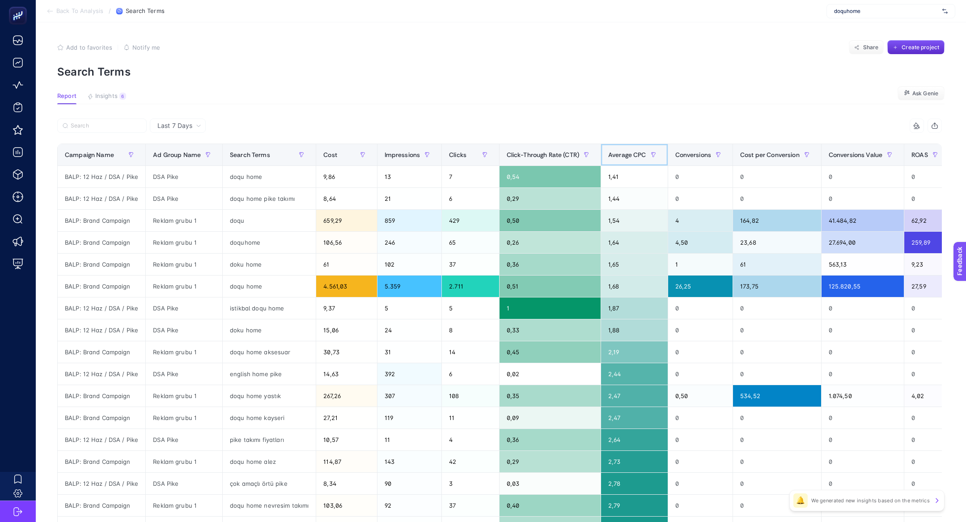
click at [631, 155] on span "Average CPC" at bounding box center [627, 154] width 38 height 7
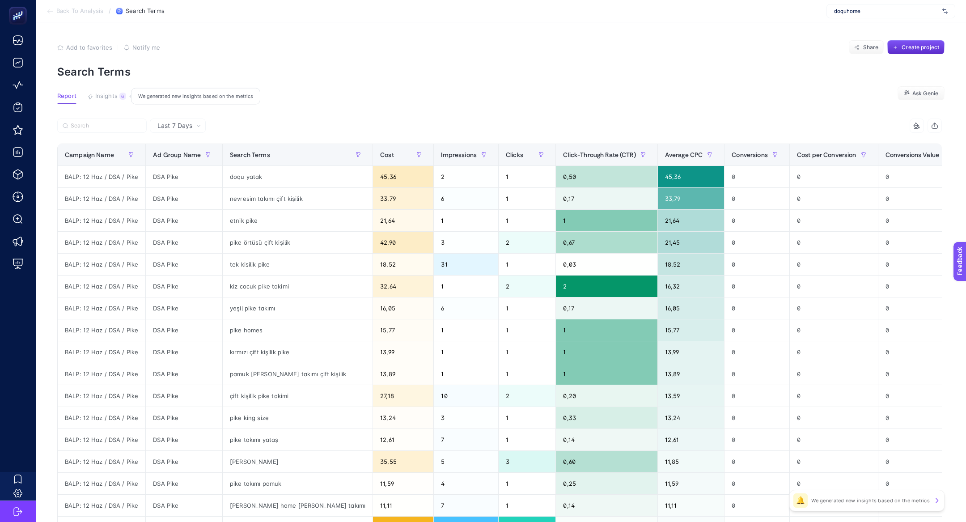
click at [106, 98] on span "Insights" at bounding box center [106, 96] width 22 height 7
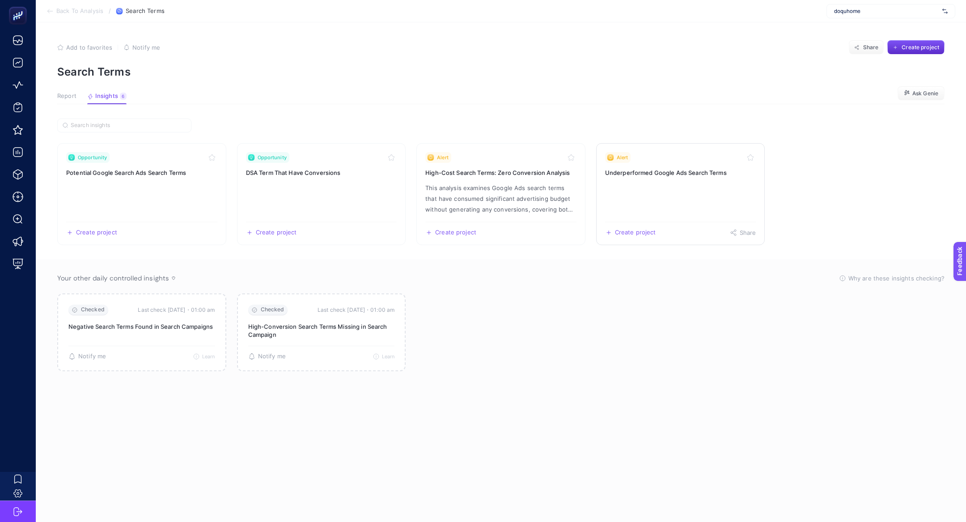
click at [641, 196] on link "Alert Underperformed Google Ads Search Terms Create project Share" at bounding box center [680, 194] width 169 height 102
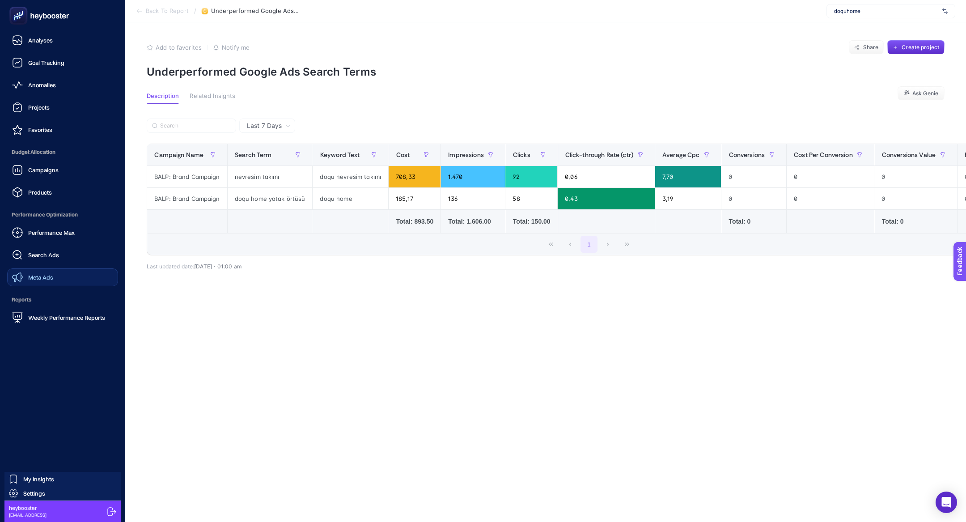
drag, startPoint x: 63, startPoint y: 262, endPoint x: 63, endPoint y: 275, distance: 12.5
click at [63, 263] on link "Search Ads" at bounding box center [62, 255] width 111 height 18
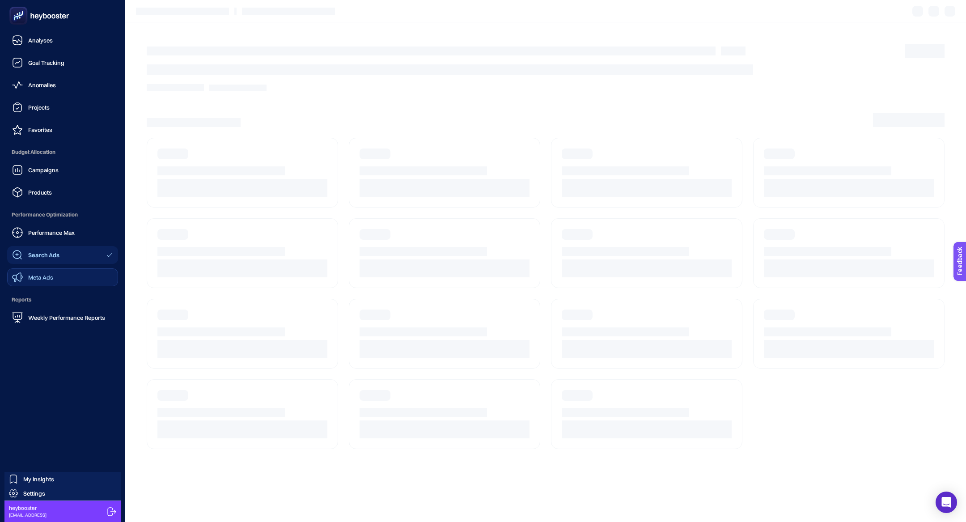
click at [63, 274] on link "Meta Ads" at bounding box center [62, 277] width 111 height 18
click at [55, 261] on link "Search Ads" at bounding box center [62, 255] width 111 height 18
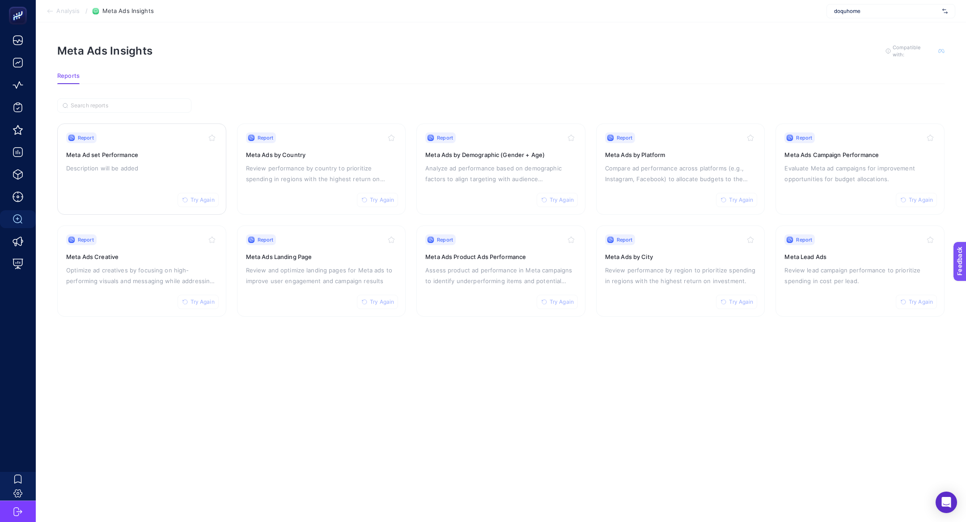
click at [119, 153] on h3 "Meta Ad set Performance" at bounding box center [141, 154] width 151 height 9
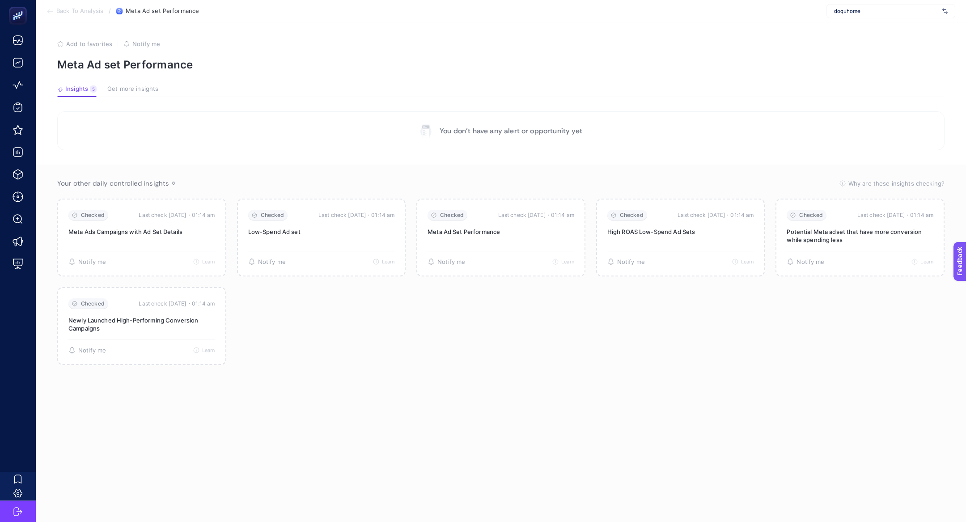
click at [56, 6] on section "Back To Analysis / Meta Ad set Performance doquhome" at bounding box center [501, 11] width 930 height 22
click at [59, 13] on span "Back To Analysis" at bounding box center [79, 11] width 47 height 7
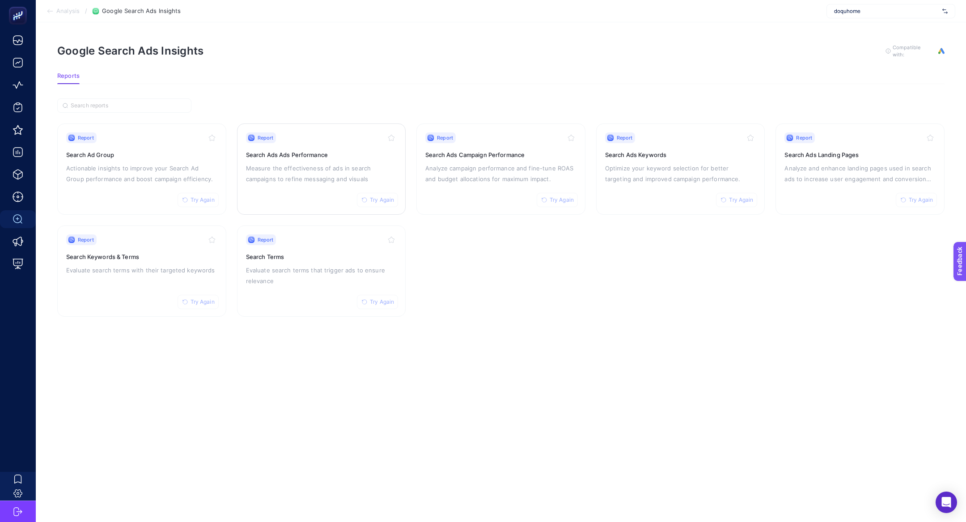
click at [331, 155] on h3 "Search Ads Ads Performance" at bounding box center [321, 154] width 151 height 9
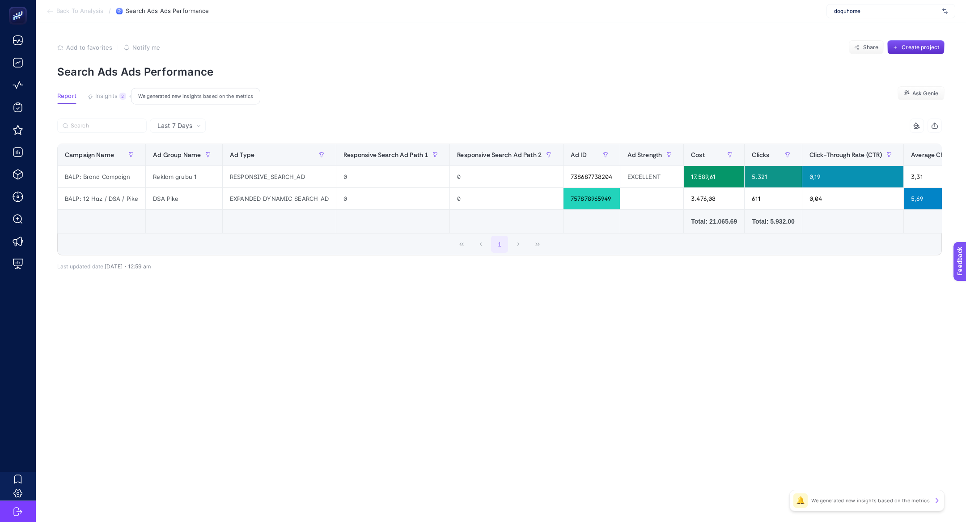
click at [108, 96] on span "Insights" at bounding box center [106, 96] width 22 height 7
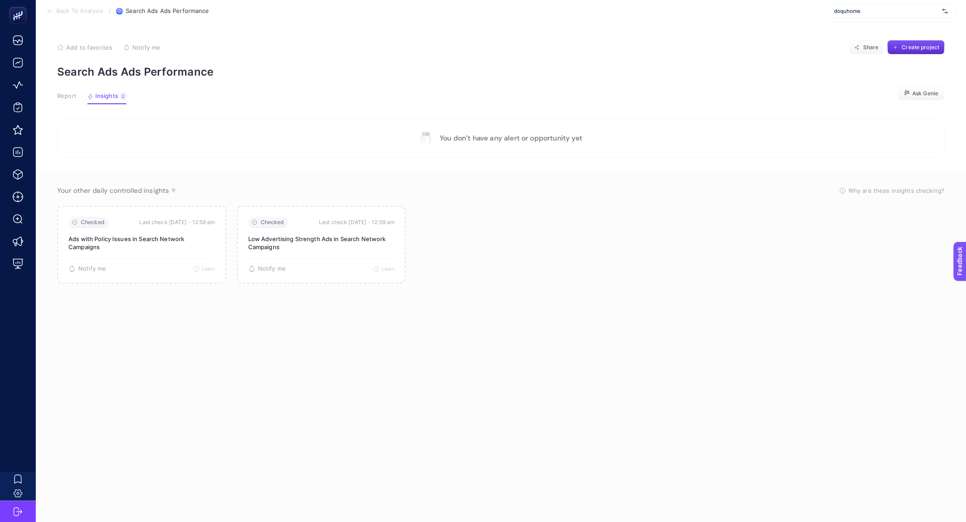
click at [80, 97] on div "Report Insights 2 We generated new insights based on the metrics" at bounding box center [91, 99] width 69 height 12
click at [70, 97] on span "Report" at bounding box center [66, 96] width 19 height 7
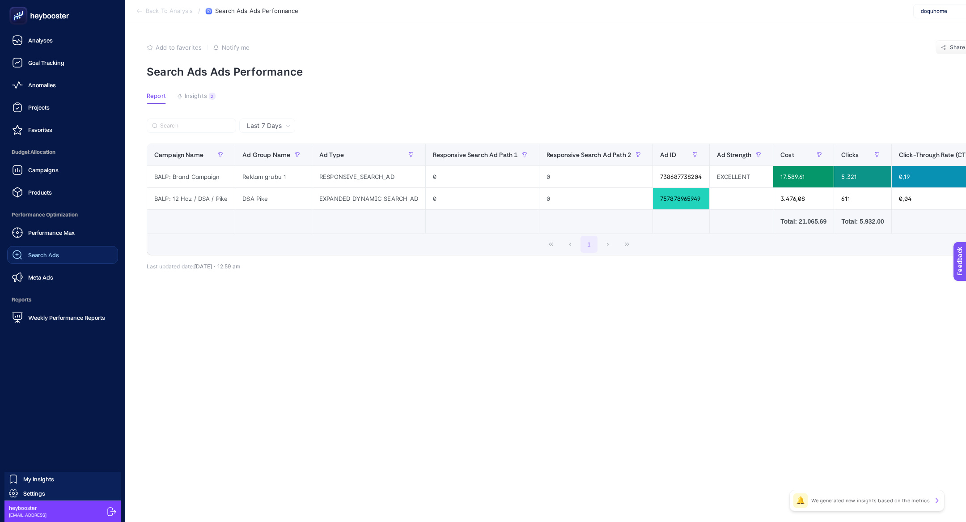
click at [63, 250] on link "Search Ads" at bounding box center [62, 255] width 111 height 18
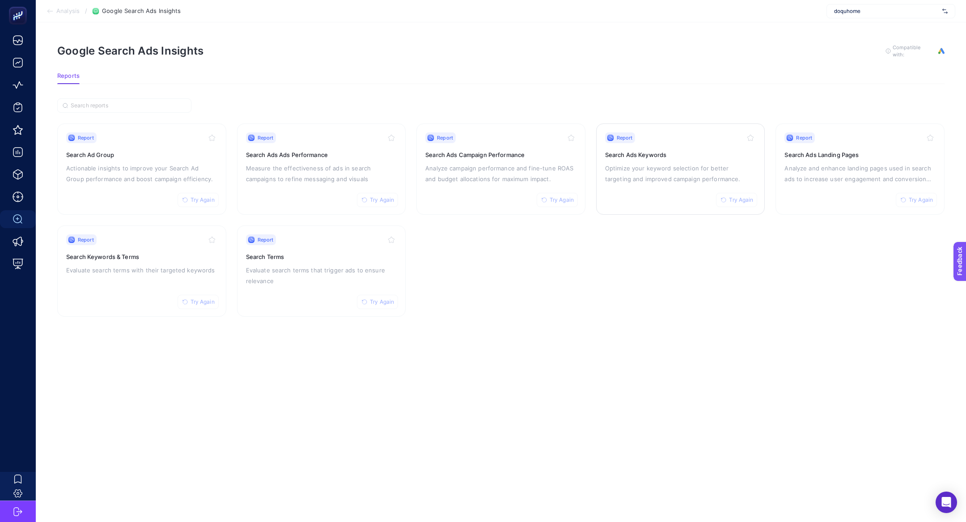
click at [637, 172] on p "Optimize your keyword selection for better targeting and improved campaign perf…" at bounding box center [680, 173] width 151 height 21
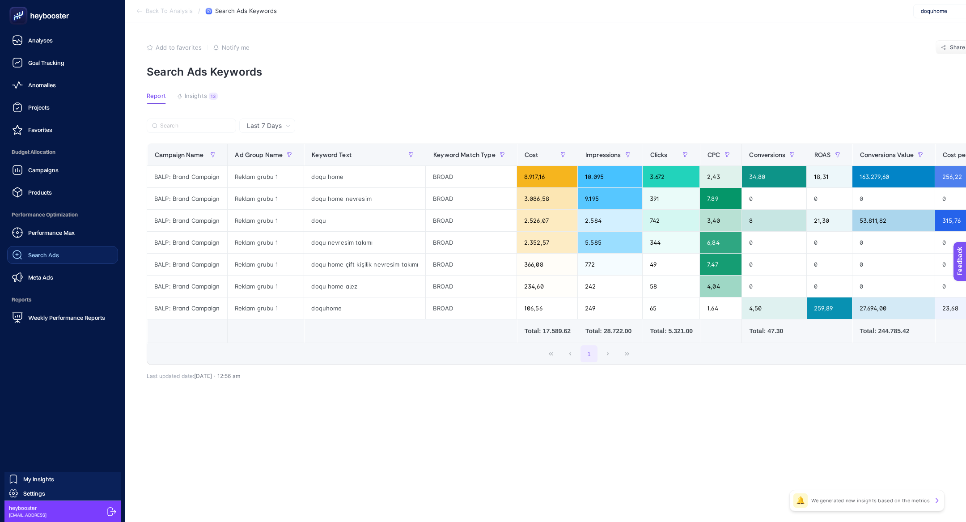
click at [26, 247] on link "Search Ads" at bounding box center [62, 255] width 111 height 18
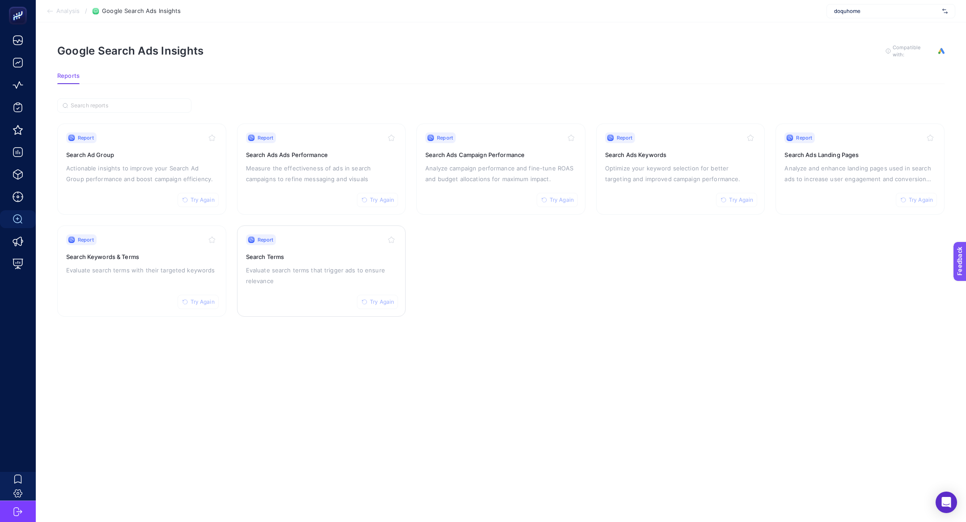
click at [304, 277] on p "Evaluate search terms that trigger ads to ensure relevance" at bounding box center [321, 275] width 151 height 21
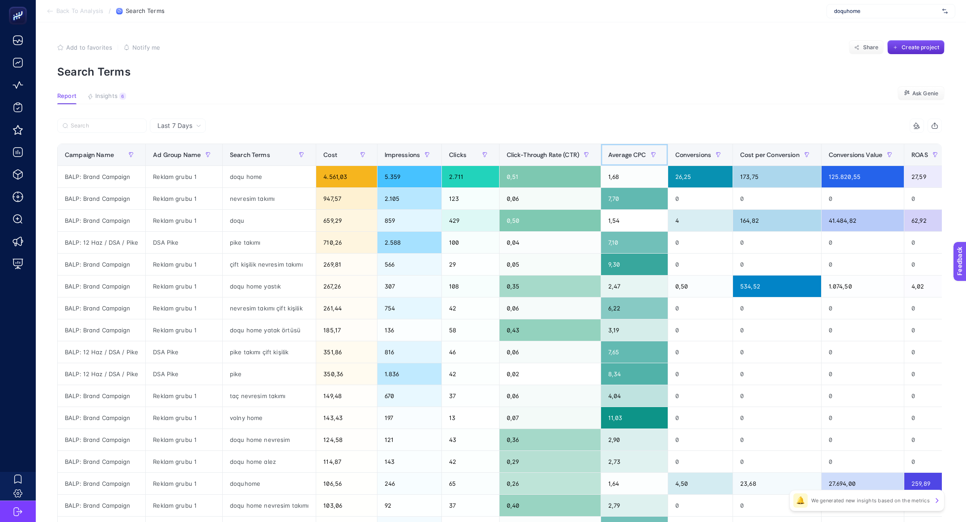
click at [629, 157] on span "Average CPC" at bounding box center [627, 154] width 38 height 7
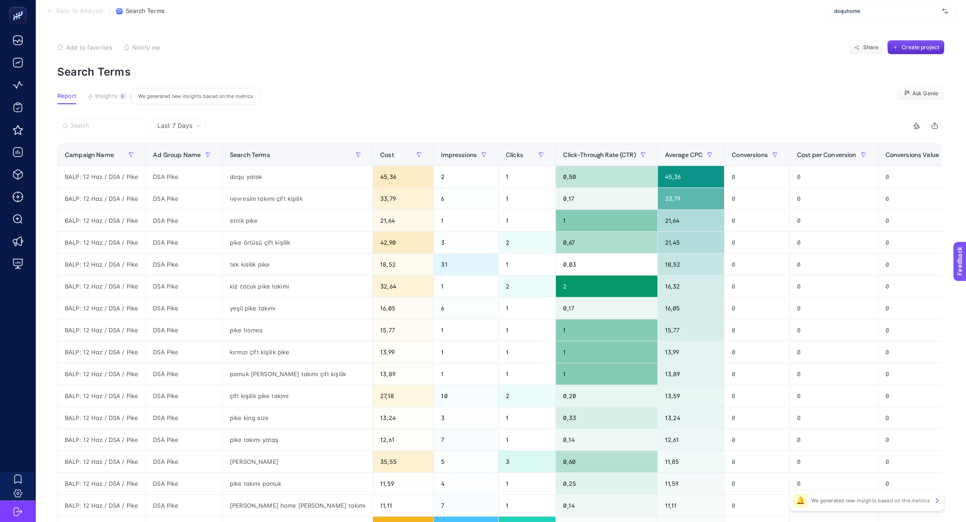
click at [106, 103] on section "Report Insights 6 We generated new insights based on the metrics Ask Genie" at bounding box center [500, 99] width 887 height 12
click at [106, 103] on button "Insights 6 We generated new insights based on the metrics" at bounding box center [106, 99] width 39 height 12
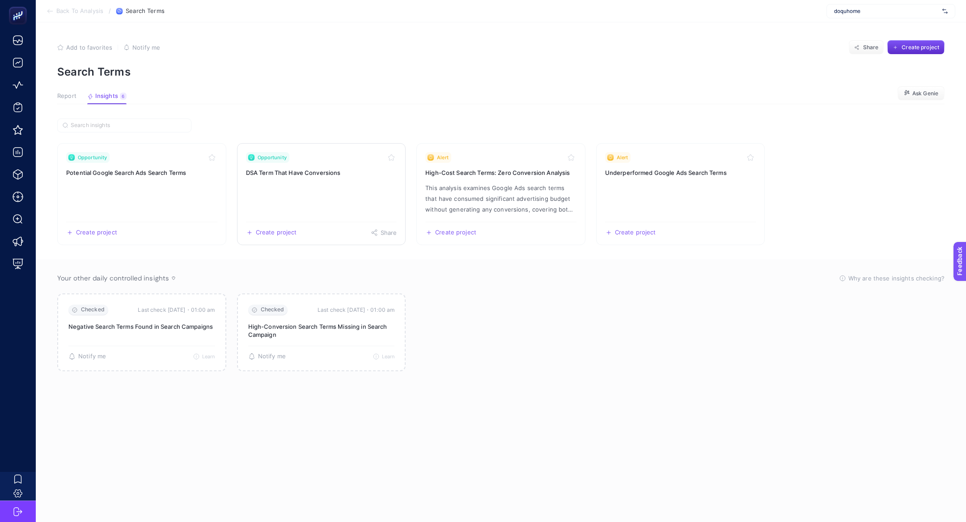
click at [359, 196] on link "Opportunity DSA Term That Have Conversions Create project Share" at bounding box center [321, 194] width 169 height 102
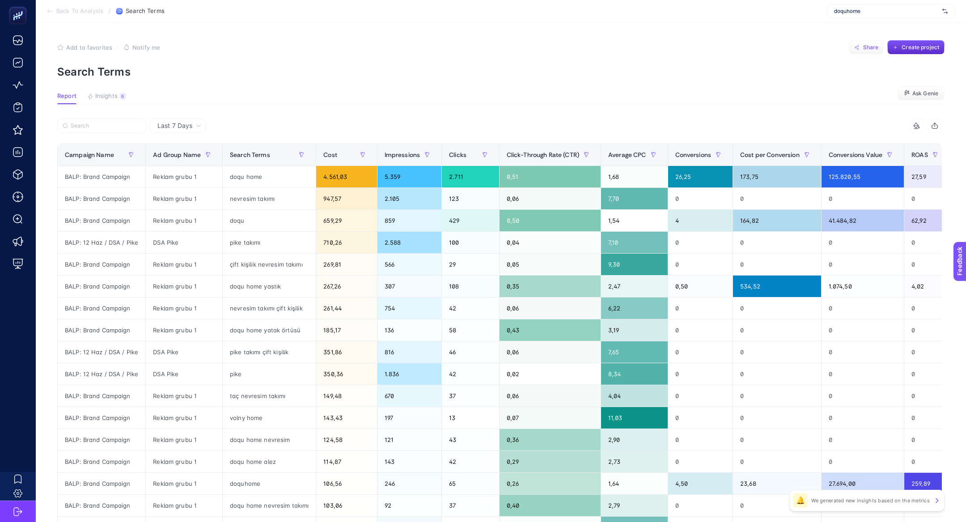
click at [882, 42] on button "Share" at bounding box center [866, 47] width 35 height 14
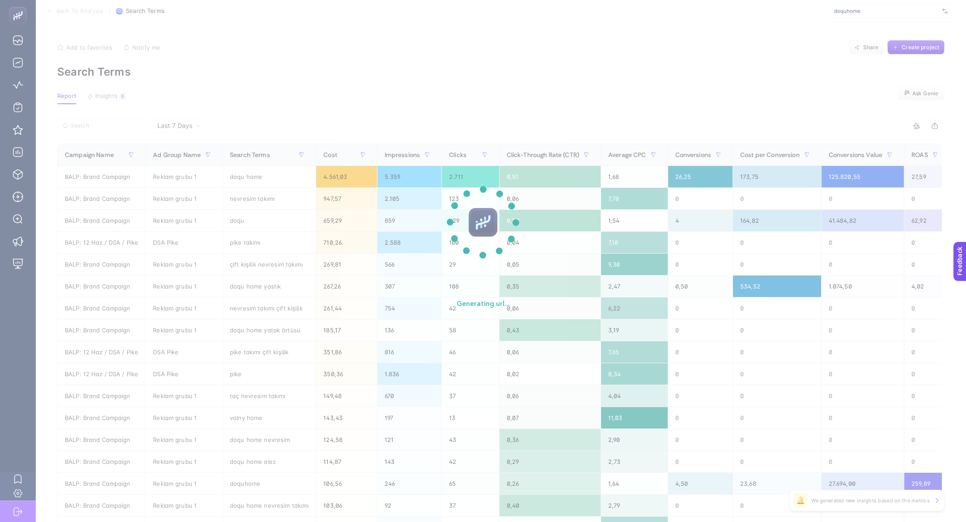
click at [665, 93] on section "Generating url..." at bounding box center [483, 261] width 966 height 522
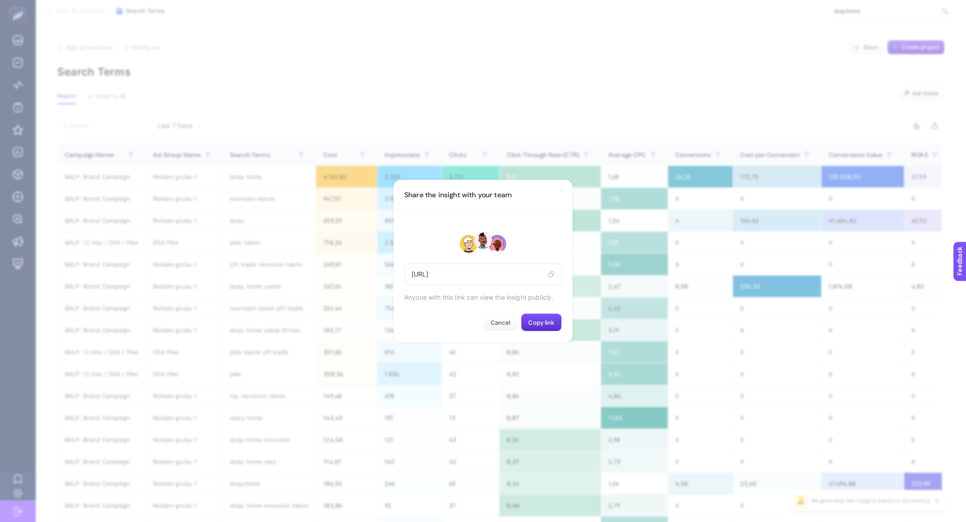
click at [477, 327] on div "Cancel Copy link" at bounding box center [482, 322] width 157 height 18
click at [488, 321] on button "Cancel" at bounding box center [500, 322] width 34 height 18
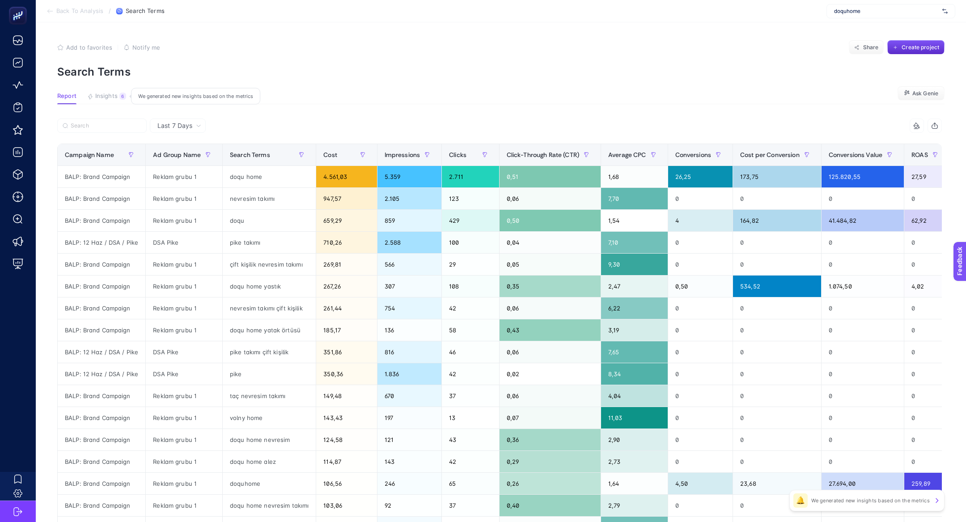
click at [118, 99] on button "Insights 6 We generated new insights based on the metrics" at bounding box center [106, 99] width 39 height 12
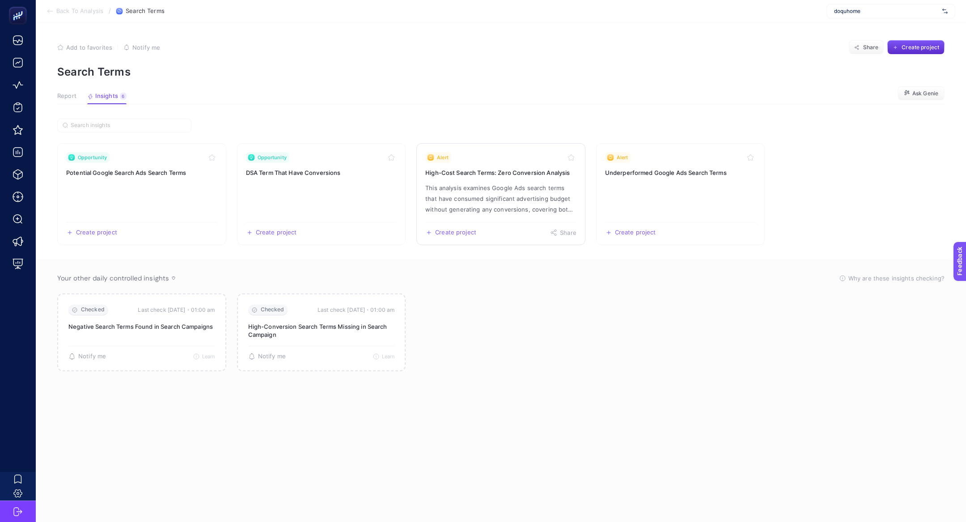
click at [524, 195] on p "This analysis examines Google Ads search terms that have consumed significant a…" at bounding box center [500, 198] width 151 height 32
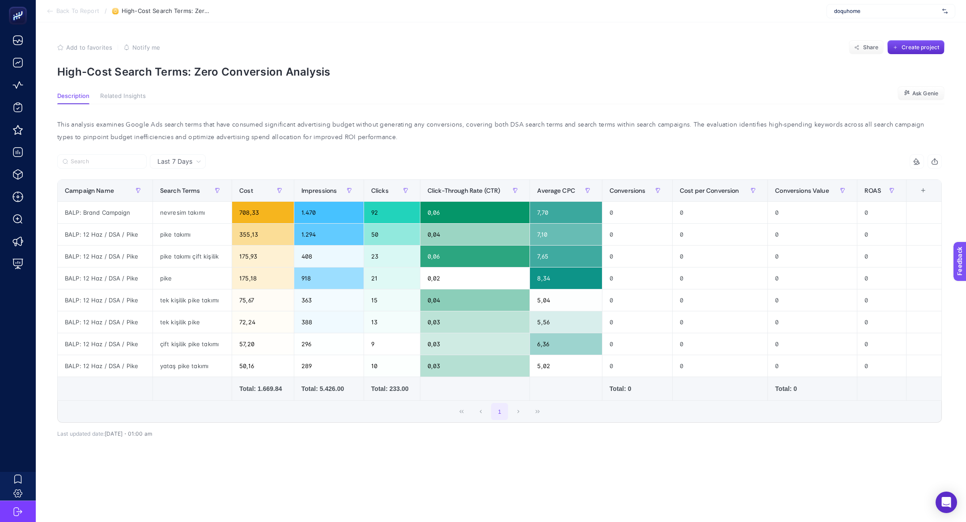
click at [205, 79] on article "Add to favorites false Notify me Share Create project High-Cost Search Terms: Z…" at bounding box center [501, 271] width 930 height 499
click at [205, 74] on p "High-Cost Search Terms: Zero Conversion Analysis" at bounding box center [500, 71] width 887 height 13
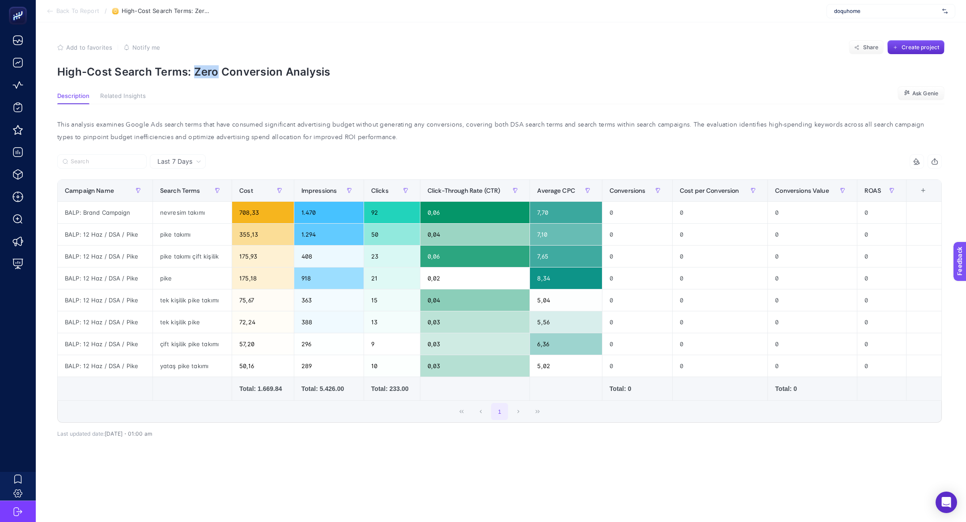
click at [205, 74] on p "High-Cost Search Terms: Zero Conversion Analysis" at bounding box center [500, 71] width 887 height 13
click at [835, 9] on span "doquhome" at bounding box center [886, 11] width 105 height 7
type input "gel"
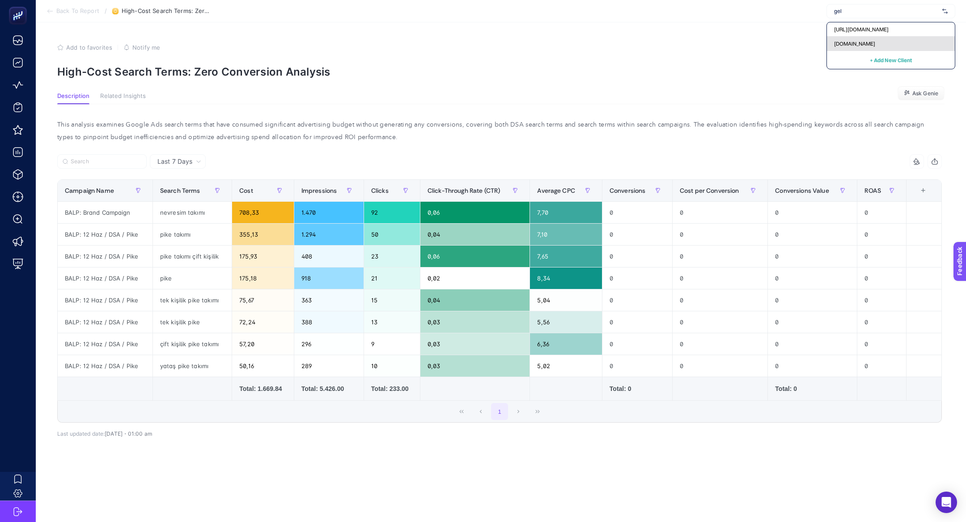
click at [886, 45] on div "[DOMAIN_NAME]" at bounding box center [891, 44] width 128 height 14
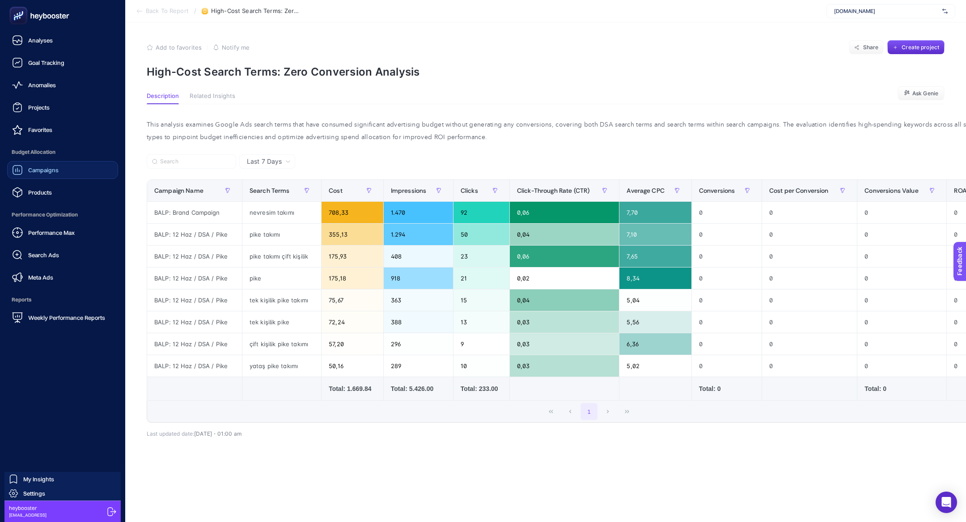
click at [69, 173] on link "Campaigns" at bounding box center [62, 170] width 111 height 18
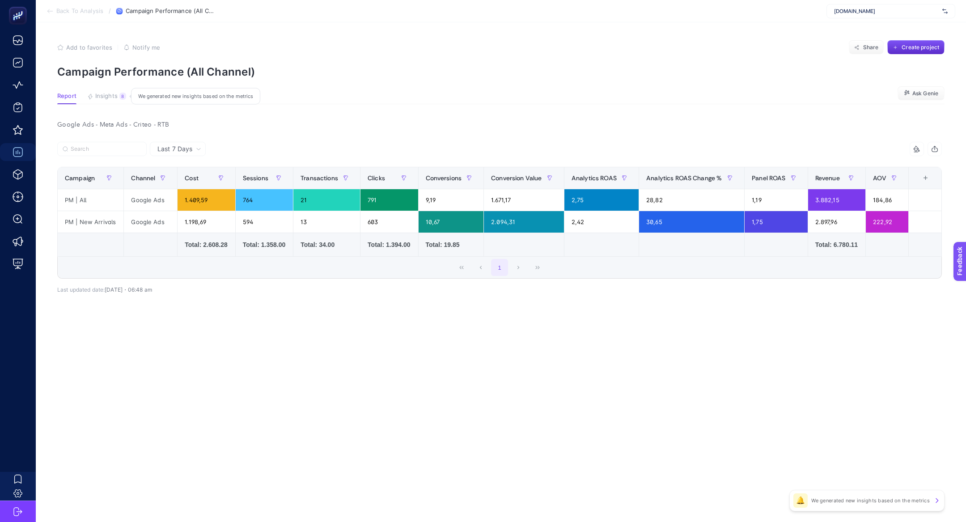
click at [100, 101] on button "Insights 8 We generated new insights based on the metrics" at bounding box center [106, 99] width 39 height 12
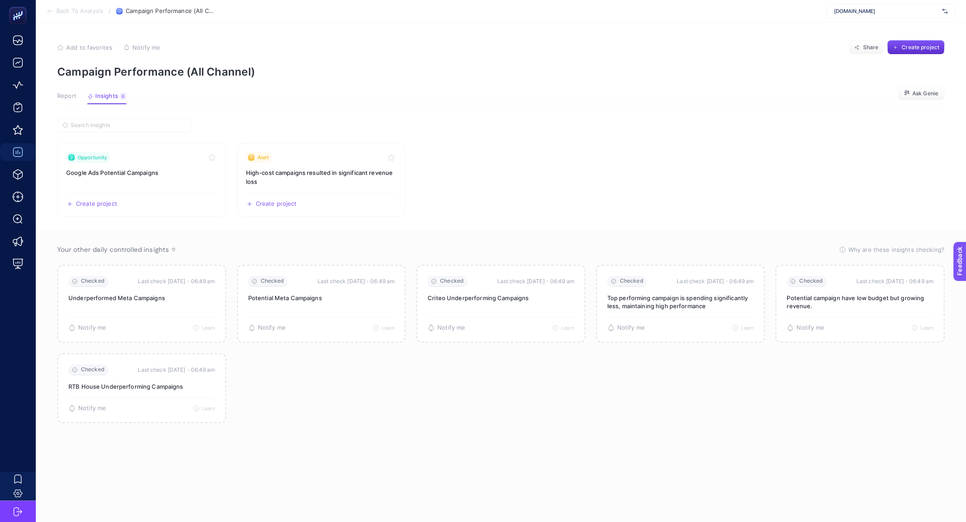
click at [68, 96] on span "Report" at bounding box center [66, 96] width 19 height 7
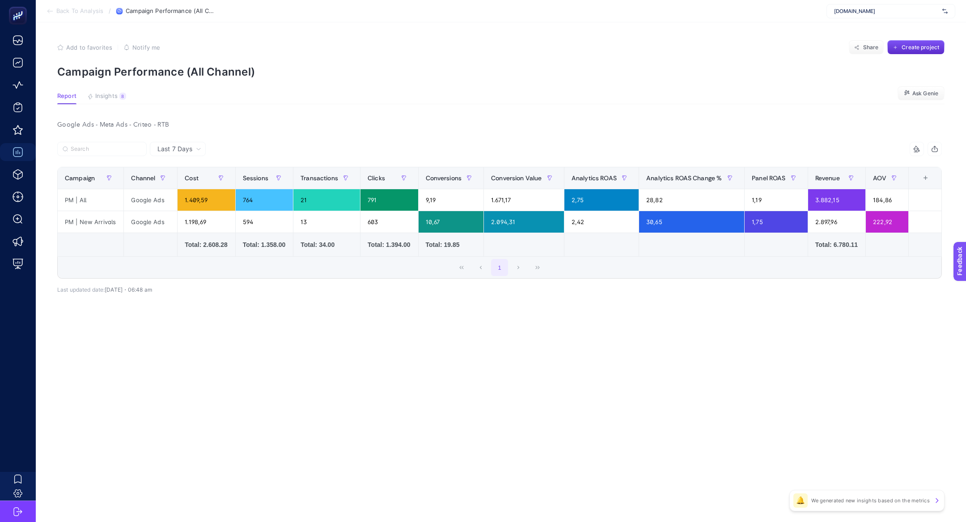
click at [103, 104] on article "Add to favorites false Notify me Share Create project Campaign Performance (All…" at bounding box center [501, 271] width 930 height 499
click at [102, 95] on span "Insights" at bounding box center [106, 96] width 22 height 7
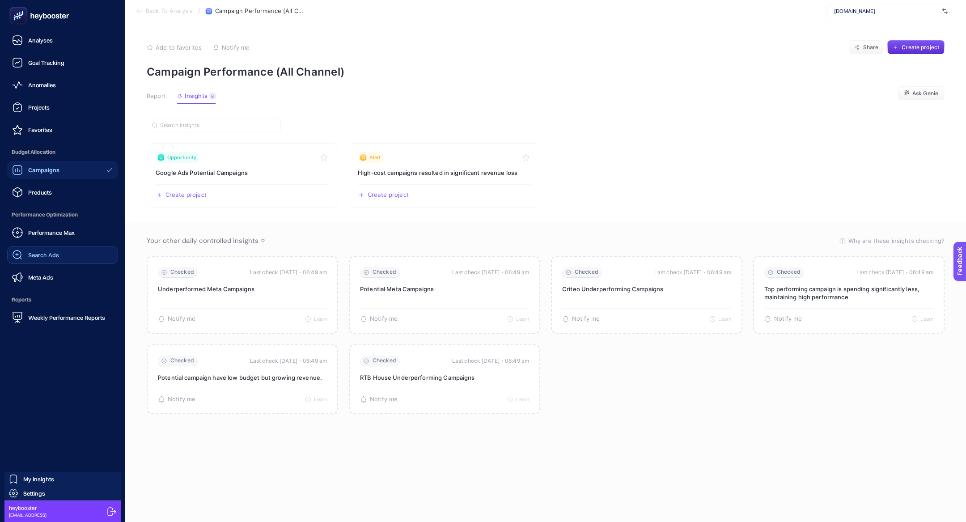
click at [70, 262] on link "Search Ads" at bounding box center [62, 255] width 111 height 18
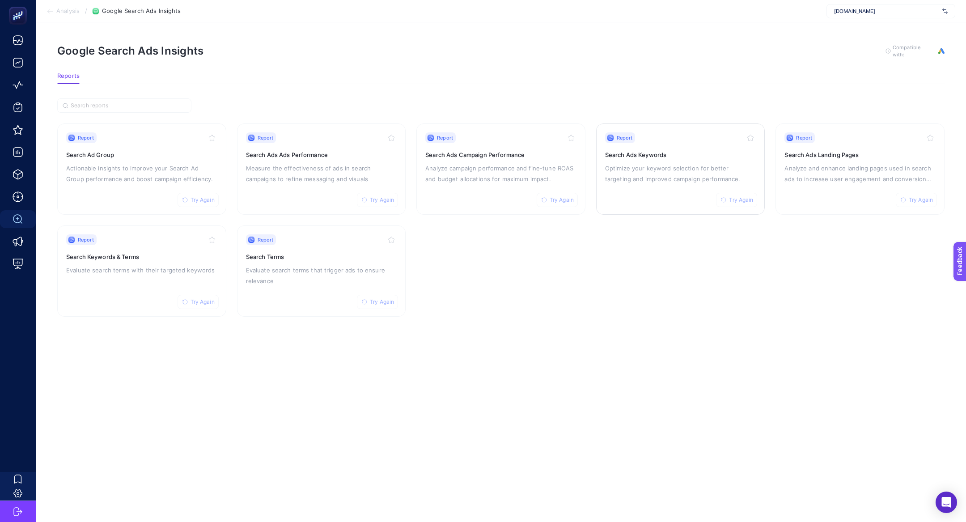
click at [700, 163] on p "Optimize your keyword selection for better targeting and improved campaign perf…" at bounding box center [680, 173] width 151 height 21
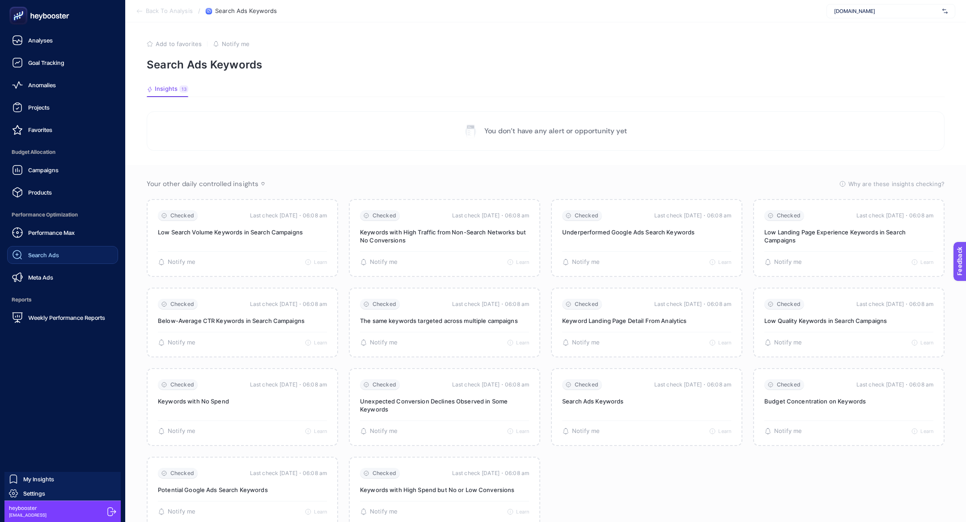
click at [48, 263] on link "Search Ads" at bounding box center [62, 255] width 111 height 18
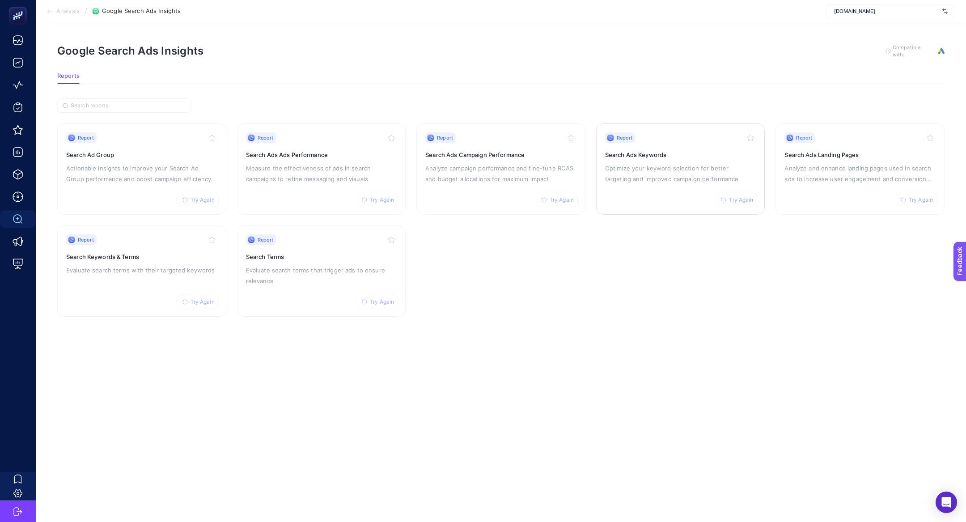
click at [734, 206] on link "Report Try Again Search Ads Keywords Optimize your keyword selection for better…" at bounding box center [680, 168] width 169 height 91
click at [729, 201] on span "Try Again" at bounding box center [741, 199] width 24 height 7
click at [369, 196] on button "Try Again" at bounding box center [377, 200] width 41 height 14
click at [559, 204] on button "Try Again" at bounding box center [556, 200] width 41 height 14
click at [384, 301] on span "Try Again" at bounding box center [382, 301] width 24 height 7
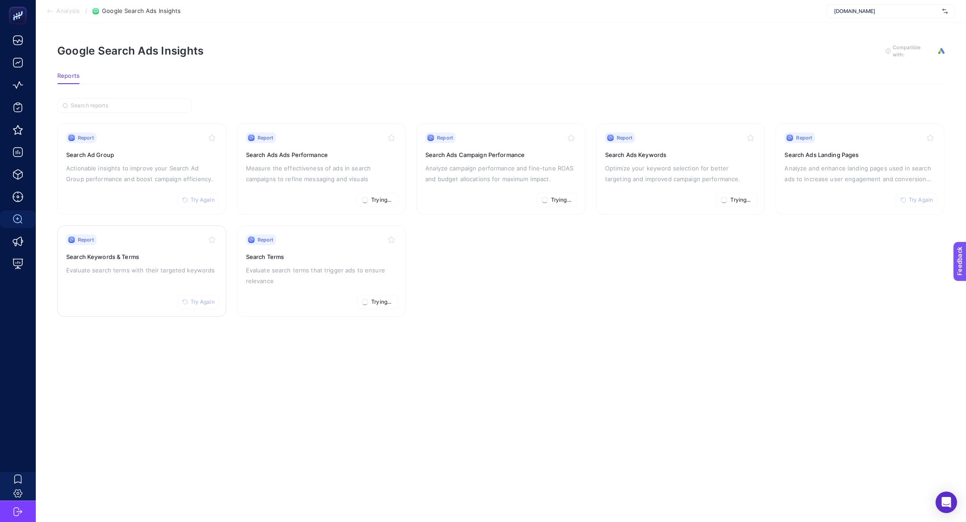
click at [187, 299] on icon "button" at bounding box center [184, 301] width 5 height 5
click at [199, 203] on button "Try Again" at bounding box center [197, 200] width 41 height 14
click at [900, 197] on icon "button" at bounding box center [902, 199] width 5 height 5
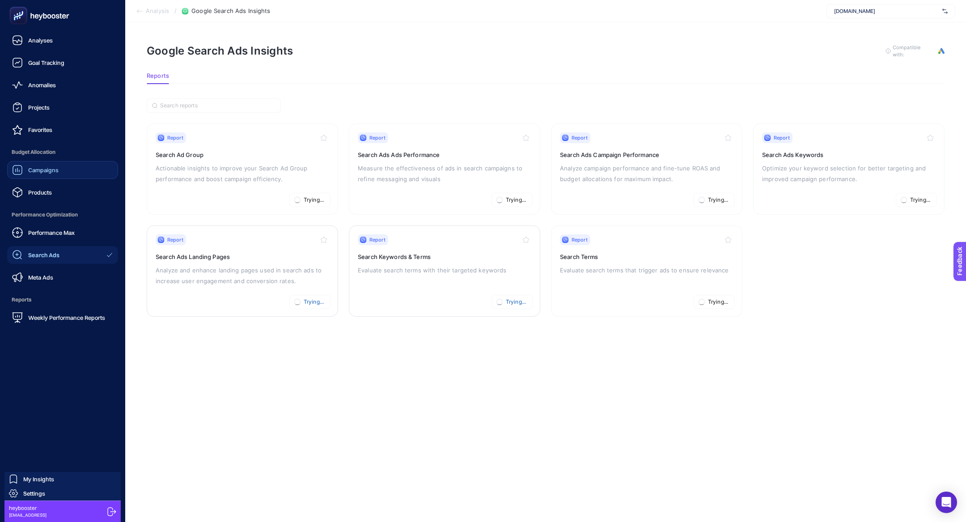
click at [33, 167] on span "Campaigns" at bounding box center [43, 169] width 30 height 7
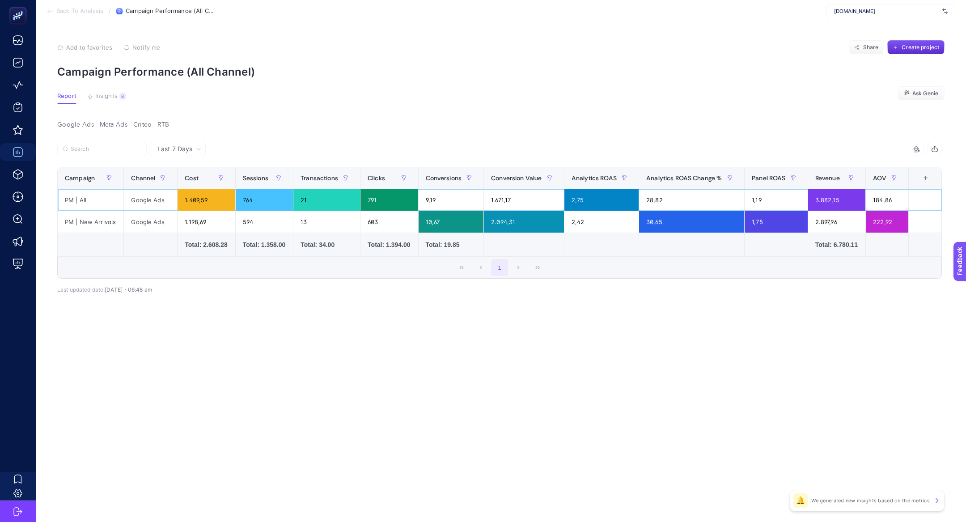
click at [92, 193] on div "PM | All" at bounding box center [91, 199] width 66 height 21
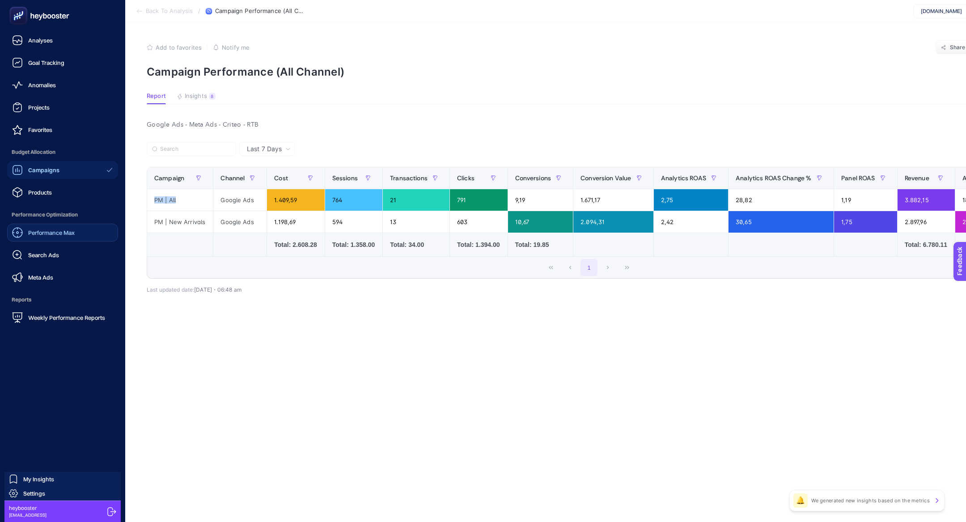
click at [58, 231] on span "Performance Max" at bounding box center [51, 232] width 46 height 7
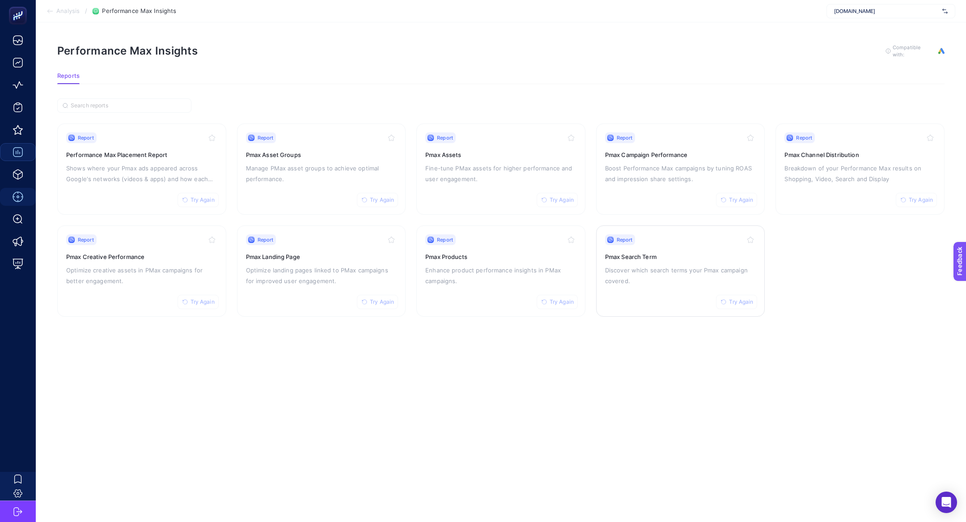
click at [662, 283] on p "Discover which search terms your Pmax campaign covered." at bounding box center [680, 275] width 151 height 21
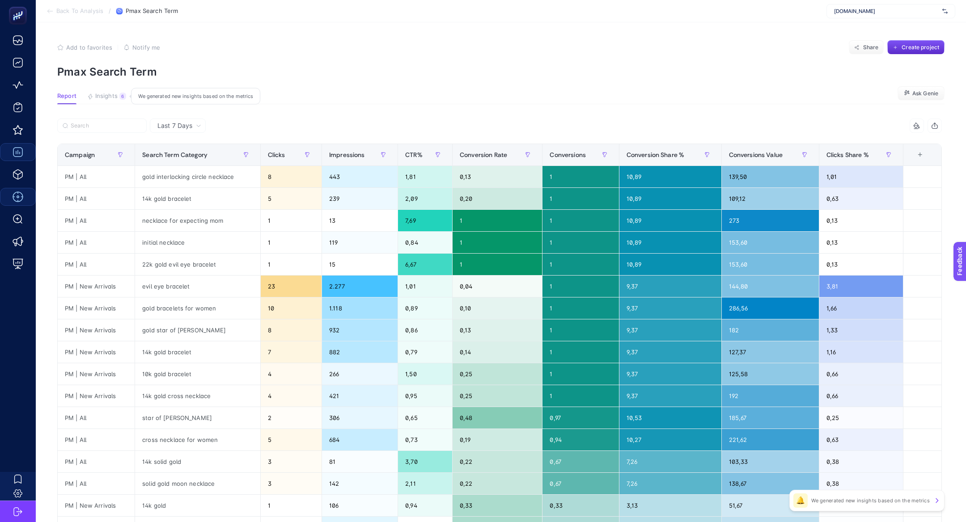
click at [96, 94] on span "Insights" at bounding box center [106, 96] width 22 height 7
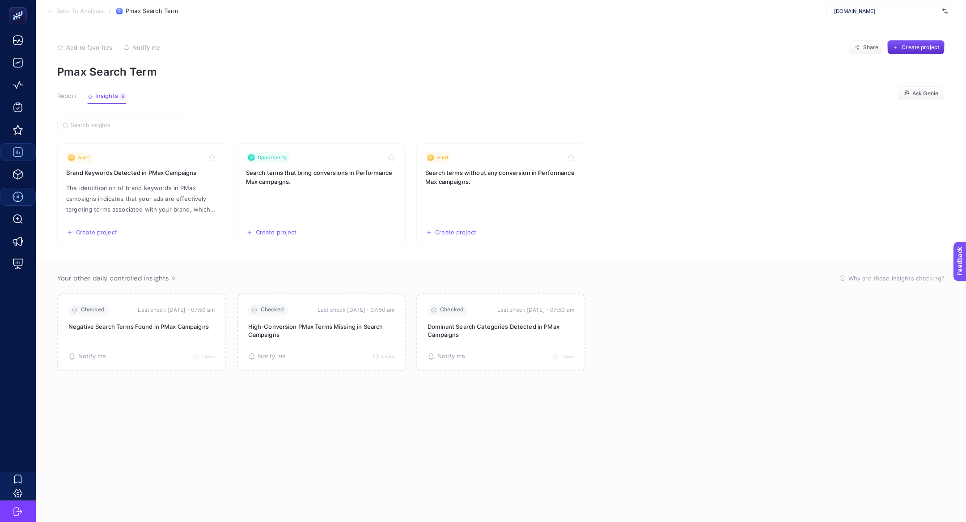
click at [67, 99] on span "Report" at bounding box center [66, 96] width 19 height 7
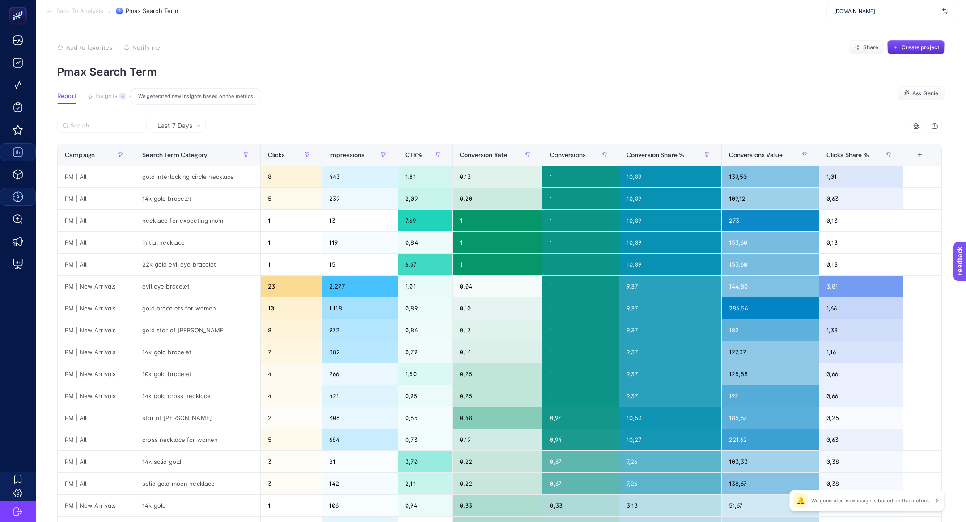
click at [97, 101] on button "Insights 6 We generated new insights based on the metrics" at bounding box center [106, 99] width 39 height 12
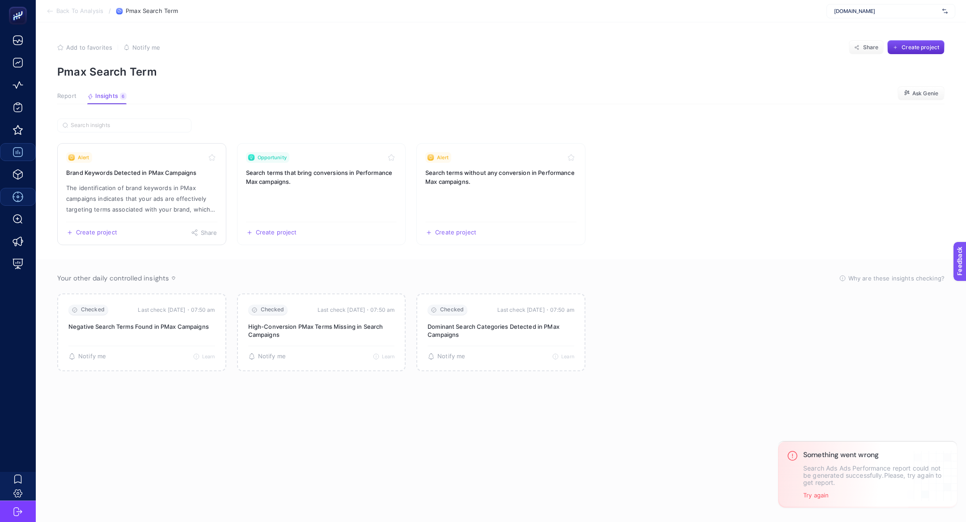
click at [149, 185] on p "The identification of brand keywords in PMax campaigns indicates that your ads …" at bounding box center [141, 198] width 151 height 32
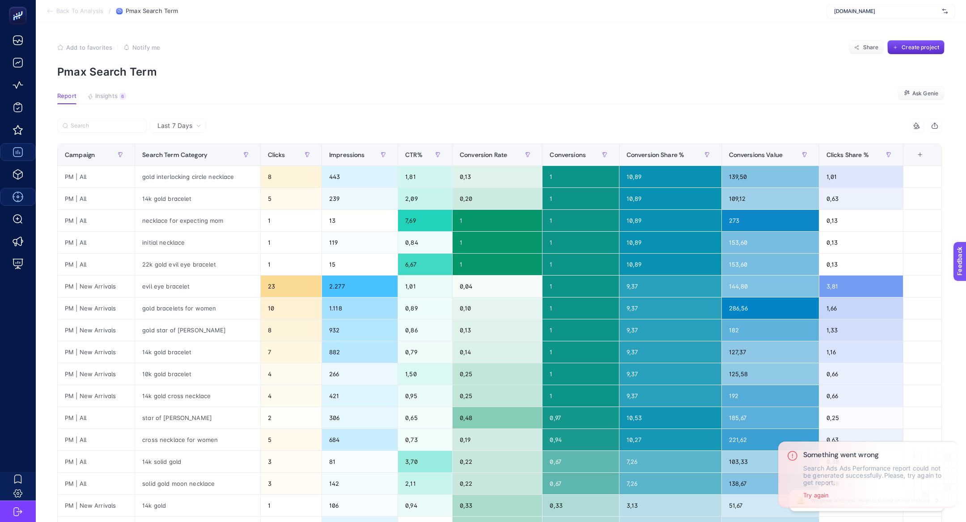
click at [116, 89] on article "Add to favorites false Notify me Share Create project Pmax Search Term Report I…" at bounding box center [501, 371] width 930 height 699
click at [118, 95] on button "Insights 6 We generated new insights based on the metrics" at bounding box center [106, 99] width 39 height 12
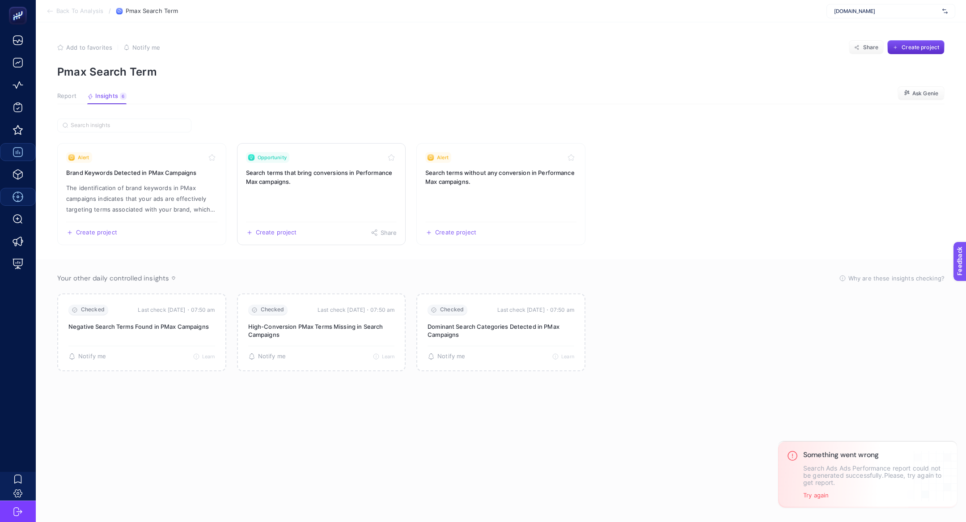
click at [358, 198] on link "Opportunity Search terms that bring conversions in Performance Max campaigns. C…" at bounding box center [321, 194] width 169 height 102
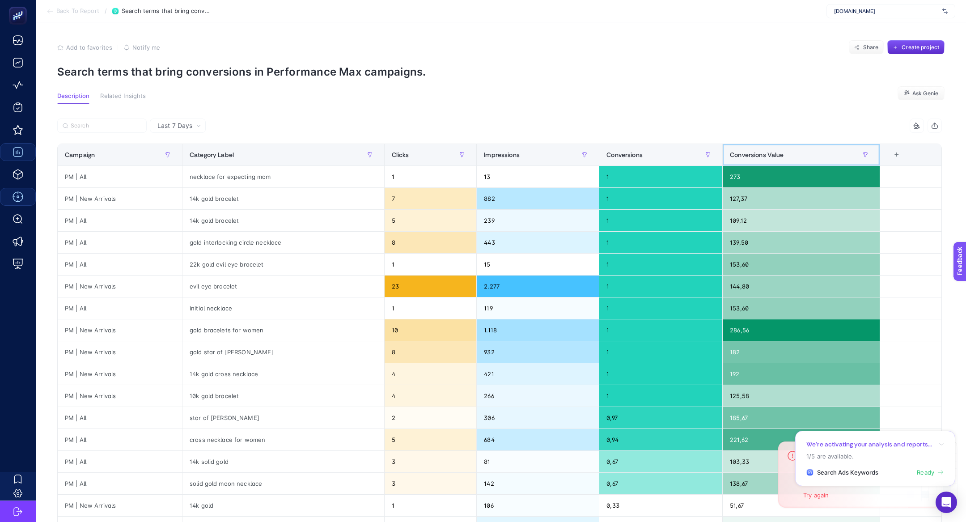
click at [761, 155] on span "Conversions Value" at bounding box center [757, 154] width 54 height 7
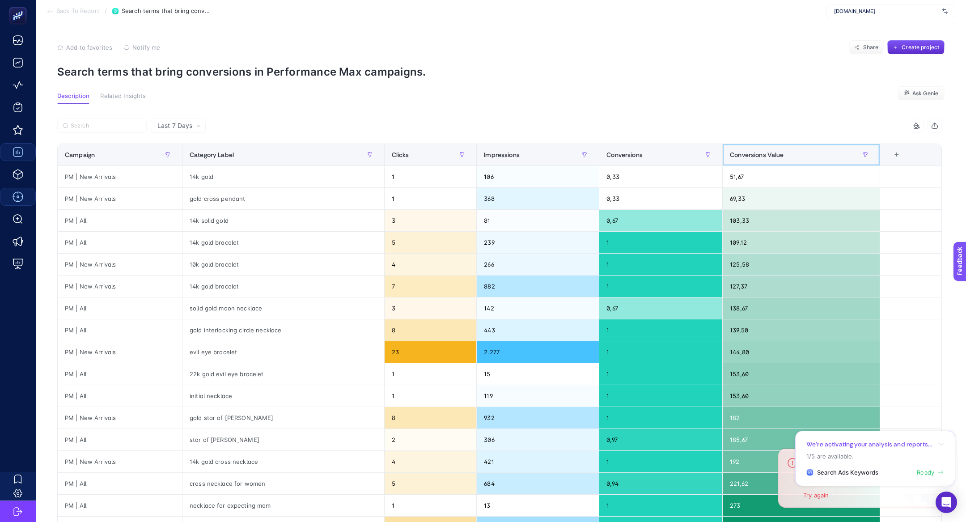
click at [761, 155] on span "Conversions Value" at bounding box center [757, 154] width 54 height 7
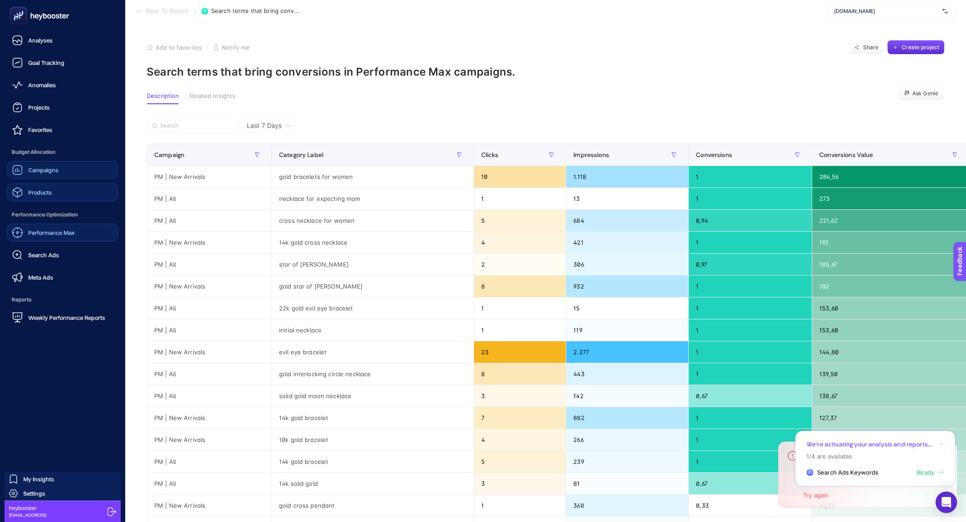
click at [49, 198] on link "Products" at bounding box center [62, 192] width 111 height 18
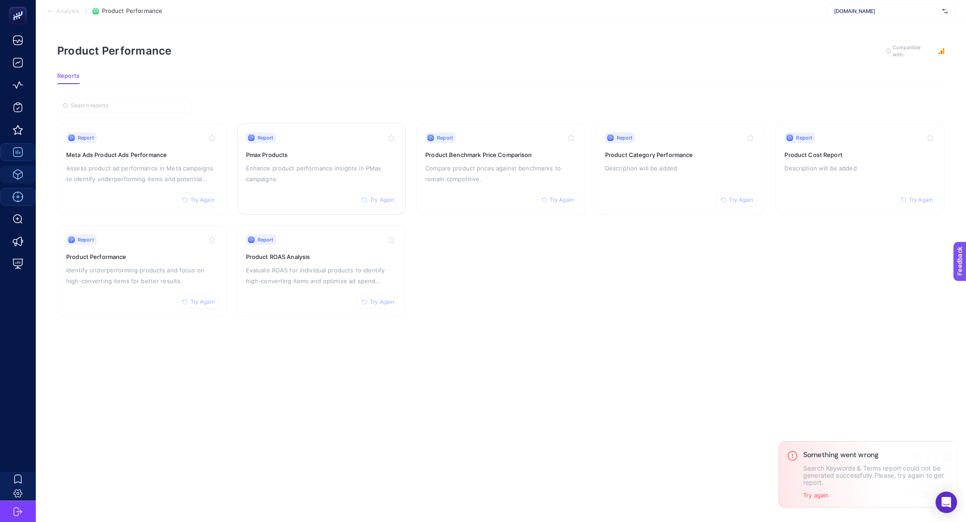
click at [320, 164] on p "Enhance product performance insights in PMax campaigns." at bounding box center [321, 173] width 151 height 21
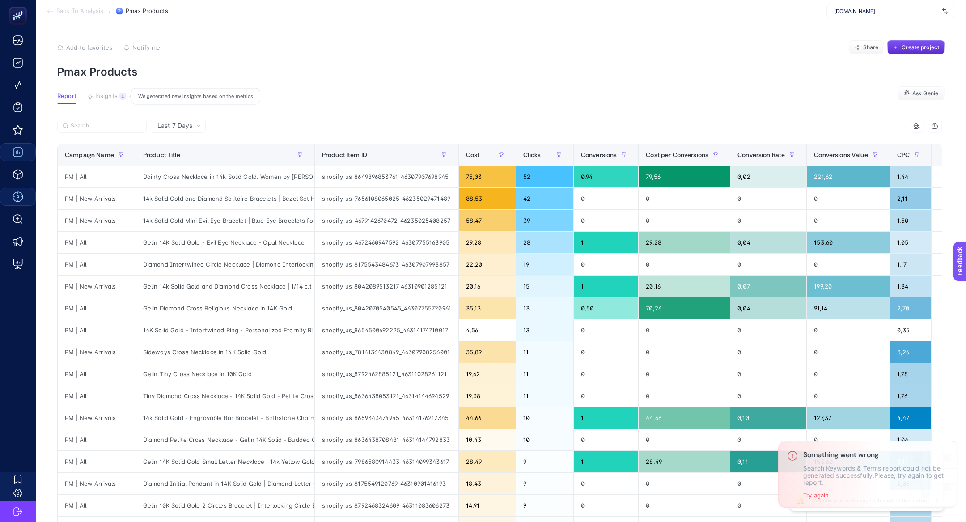
click at [94, 97] on button "Insights 4 We generated new insights based on the metrics" at bounding box center [106, 99] width 39 height 12
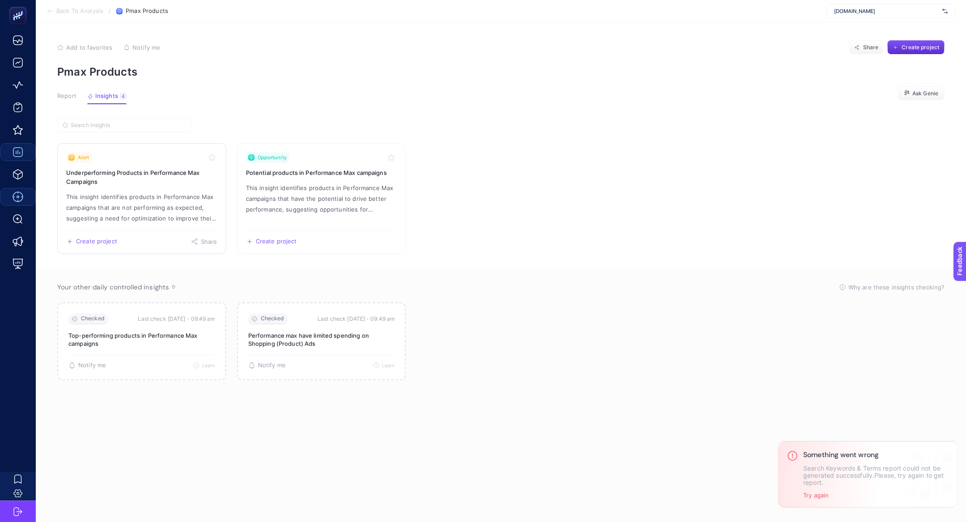
click at [148, 201] on p "This insight identifies products in Performance Max campaigns that are not perf…" at bounding box center [141, 207] width 151 height 32
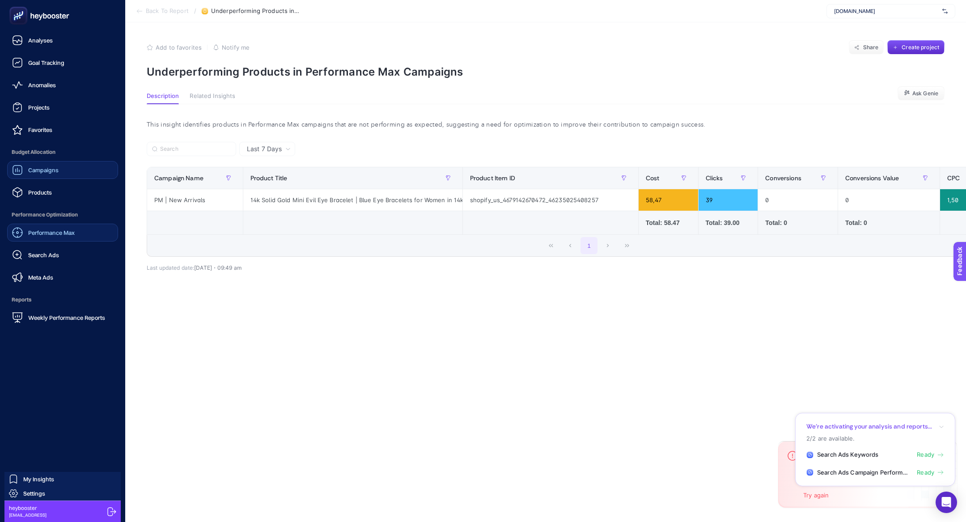
click at [38, 204] on ul "Analyses Goal Tracking Anomalies Projects Favorites Budget Allocation Campaigns…" at bounding box center [62, 178] width 111 height 295
click at [44, 284] on link "Meta Ads" at bounding box center [62, 277] width 111 height 18
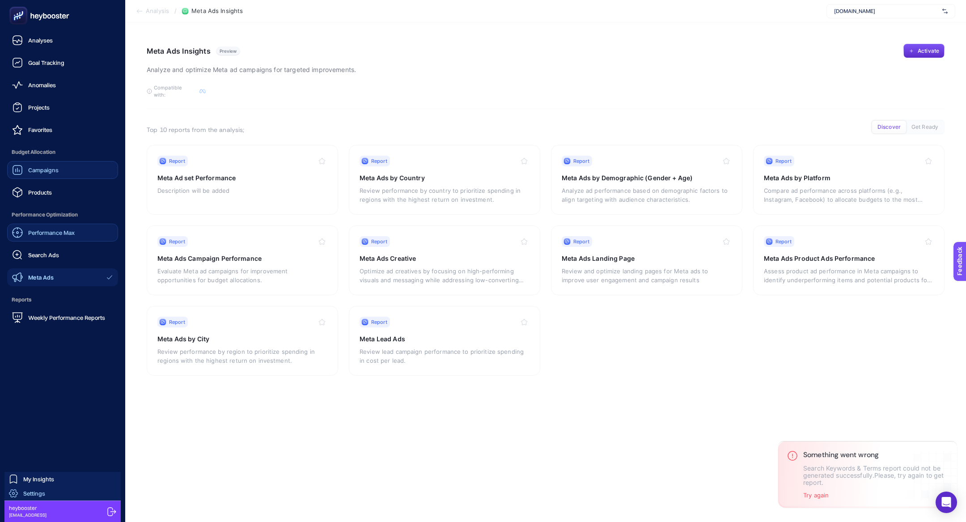
click at [42, 490] on span "Settings" at bounding box center [34, 493] width 22 height 7
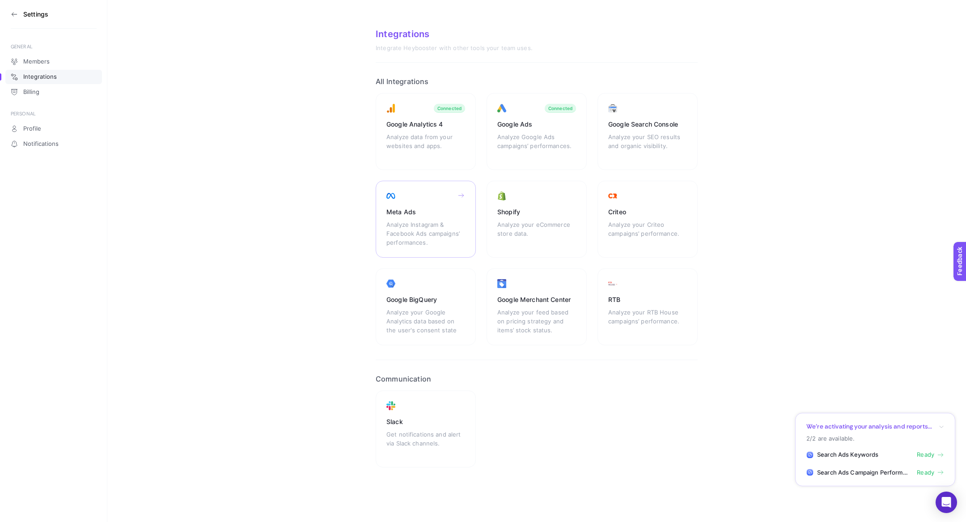
click at [486, 185] on div "Meta Ads Analyze Instagram & Facebook Ads campaigns’ performances." at bounding box center [536, 219] width 100 height 77
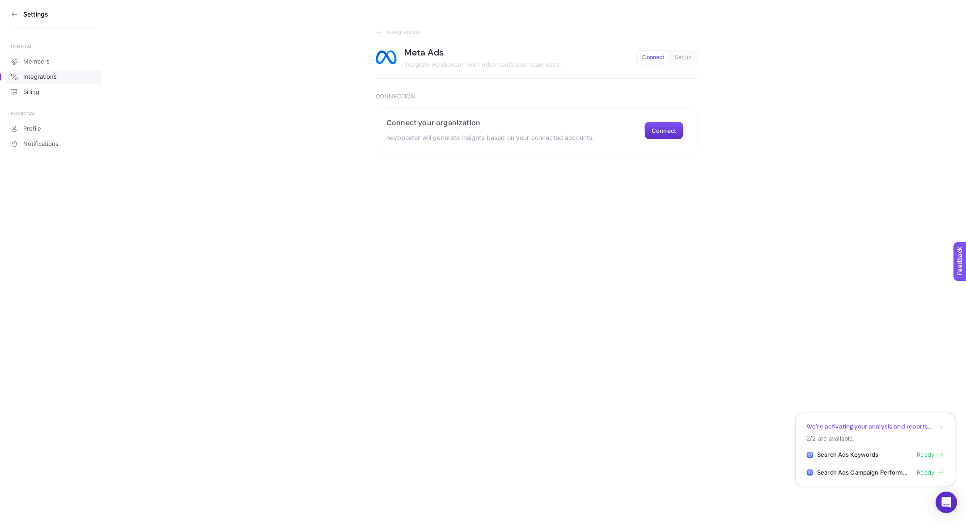
click at [13, 12] on icon at bounding box center [14, 14] width 7 height 7
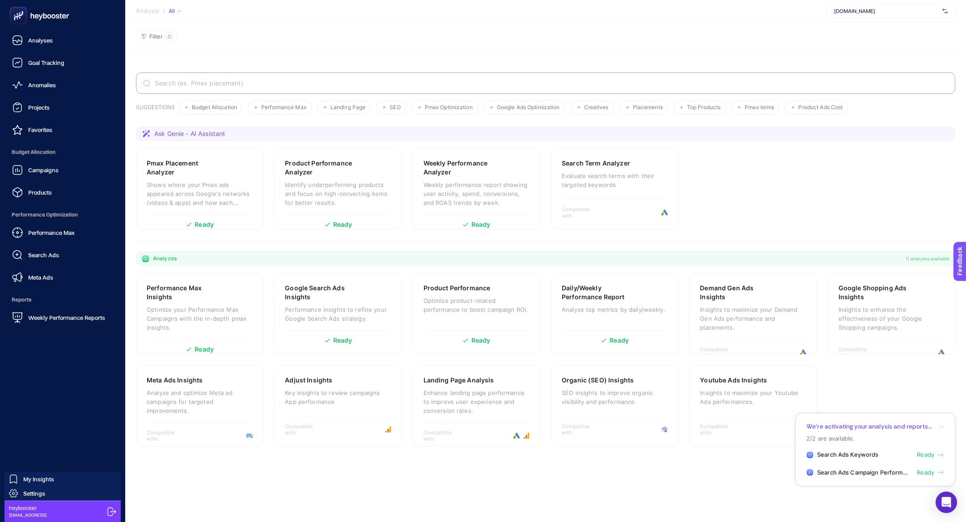
click at [13, 12] on rect at bounding box center [18, 15] width 15 height 15
click at [57, 190] on link "Products" at bounding box center [62, 192] width 111 height 18
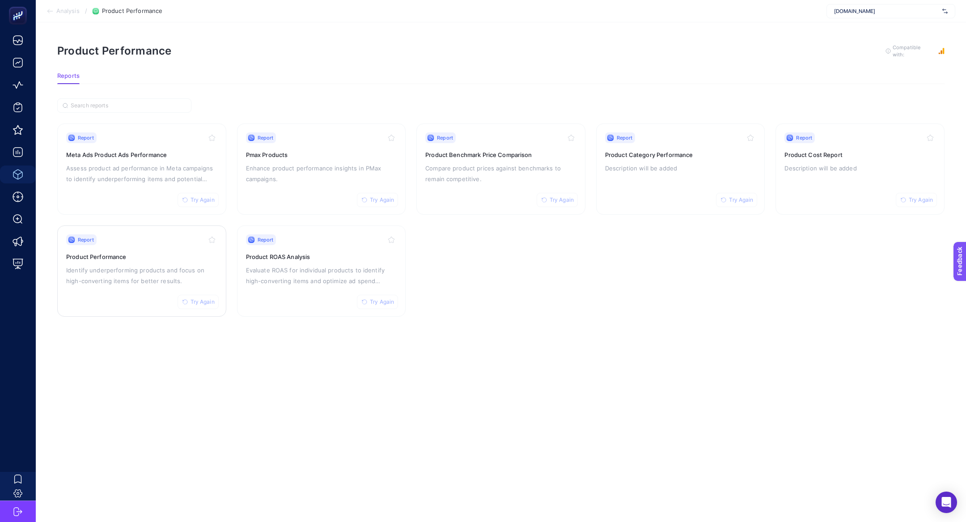
click at [148, 270] on p "Identify underperforming products and focus on high-converting items for better…" at bounding box center [141, 275] width 151 height 21
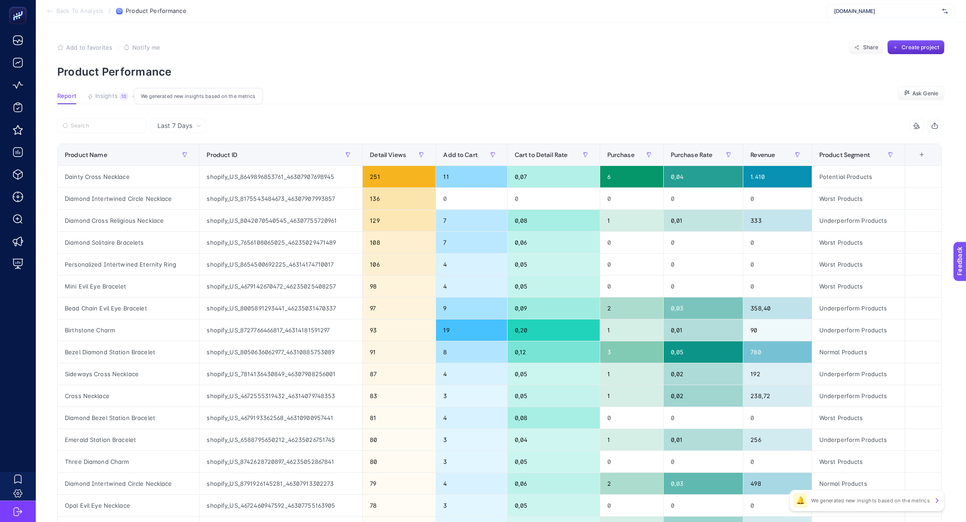
click at [125, 92] on article "Add to favorites false Notify me Share Create project Product Performance Repor…" at bounding box center [501, 371] width 930 height 699
click at [125, 93] on div "10" at bounding box center [123, 96] width 9 height 7
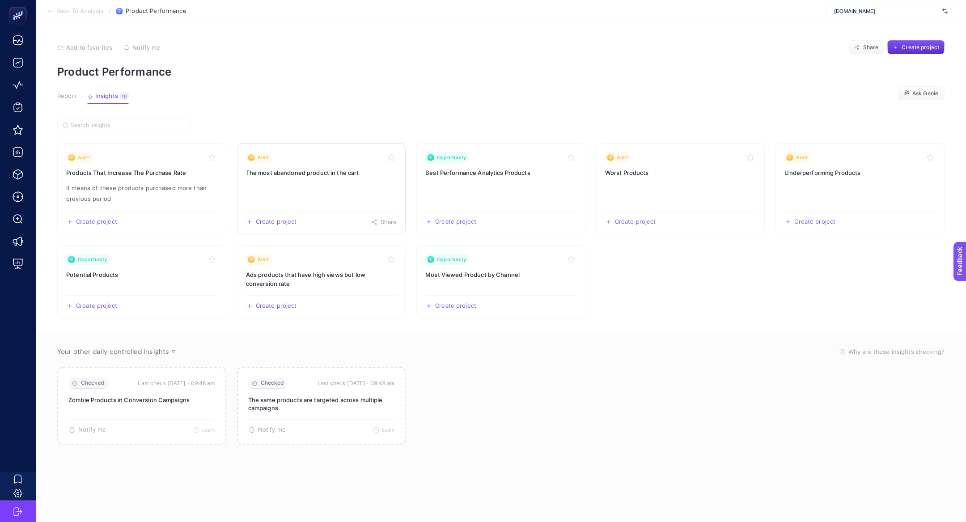
click at [280, 176] on h3 "The most abandoned product in the cart" at bounding box center [321, 172] width 151 height 9
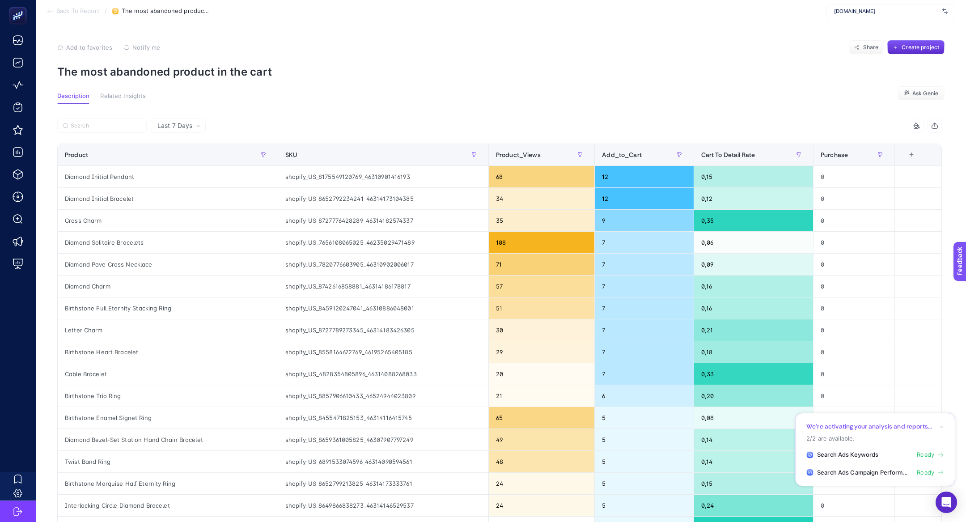
click at [174, 59] on section "Add to favorites false Notify me Share Create project The most abandoned produc…" at bounding box center [500, 59] width 887 height 38
click at [174, 66] on p "The most abandoned product in the cart" at bounding box center [500, 71] width 887 height 13
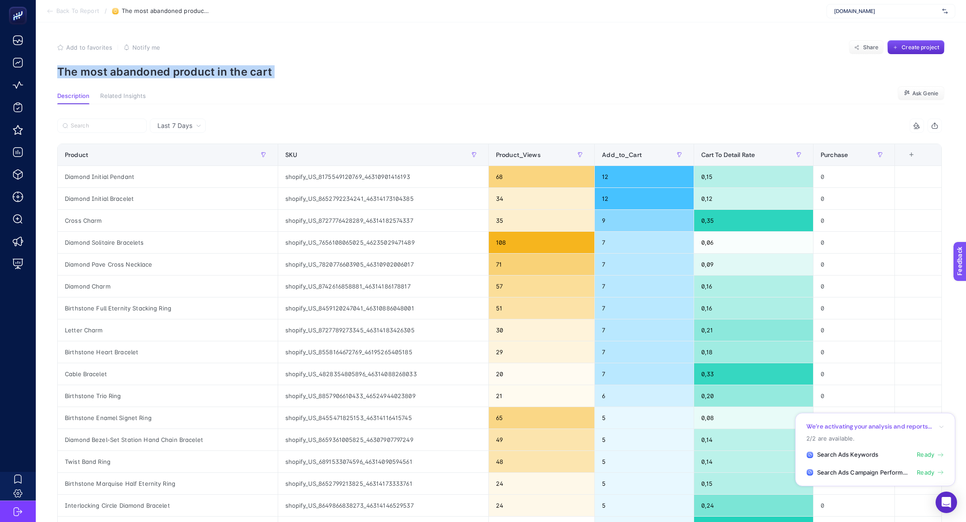
click at [174, 66] on p "The most abandoned product in the cart" at bounding box center [500, 71] width 887 height 13
copy article "The most abandoned product in the cart"
